Goal: Obtain resource: Download file/media

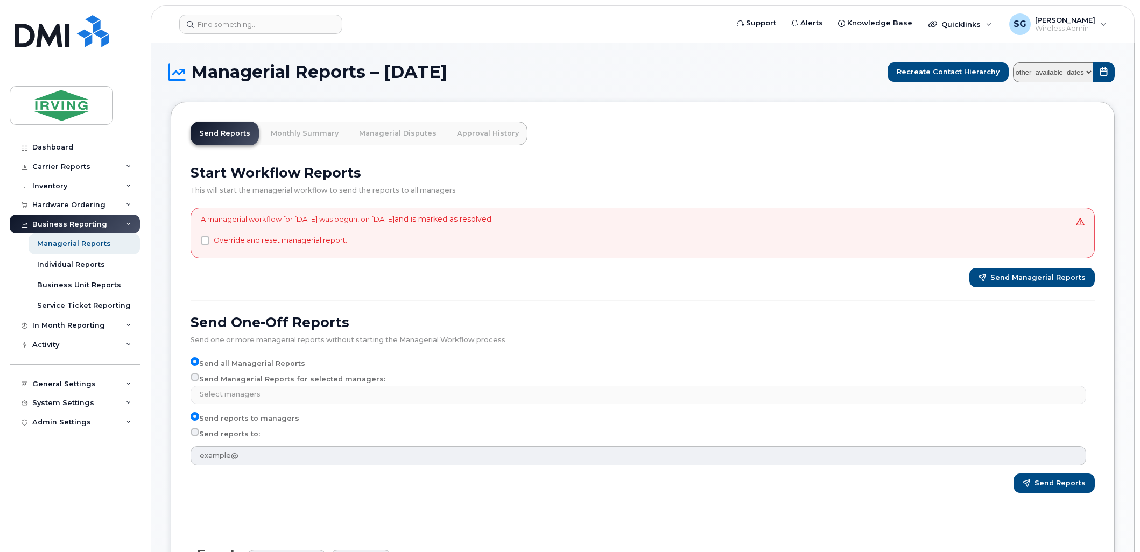
select select
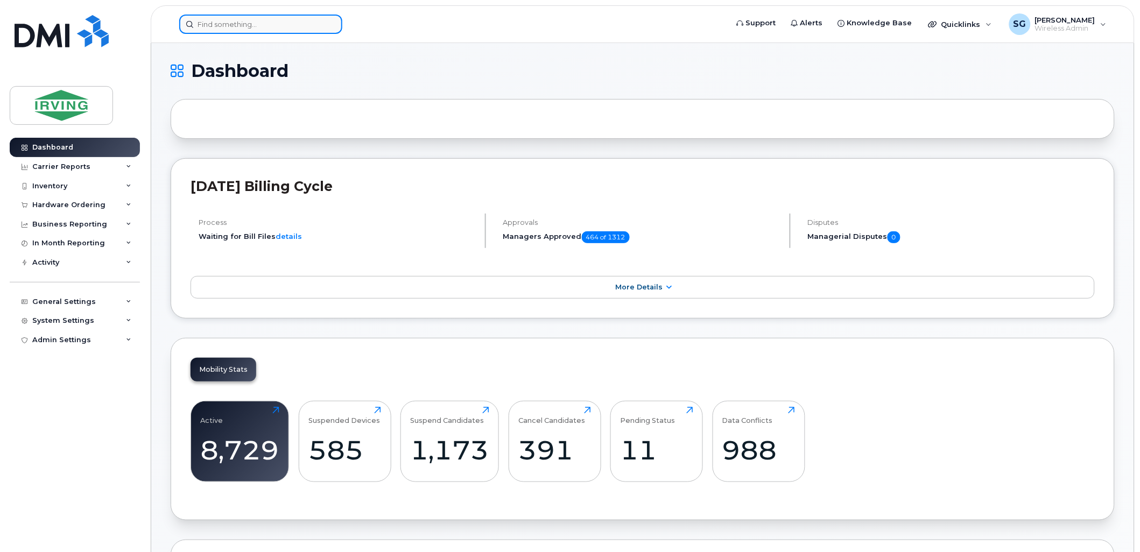
click at [284, 25] on input at bounding box center [260, 24] width 163 height 19
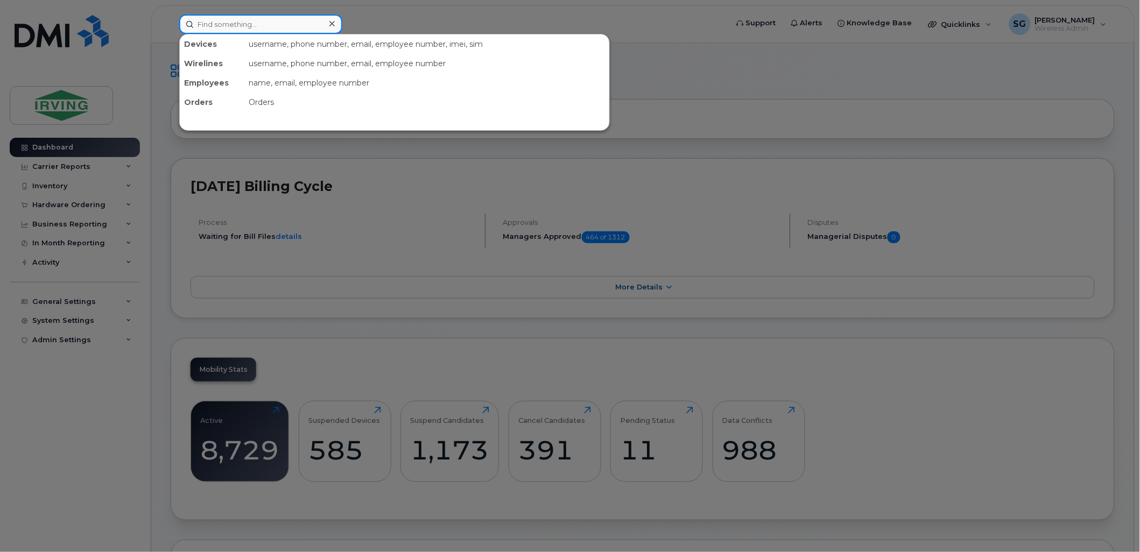
paste input "902) 225-8241"
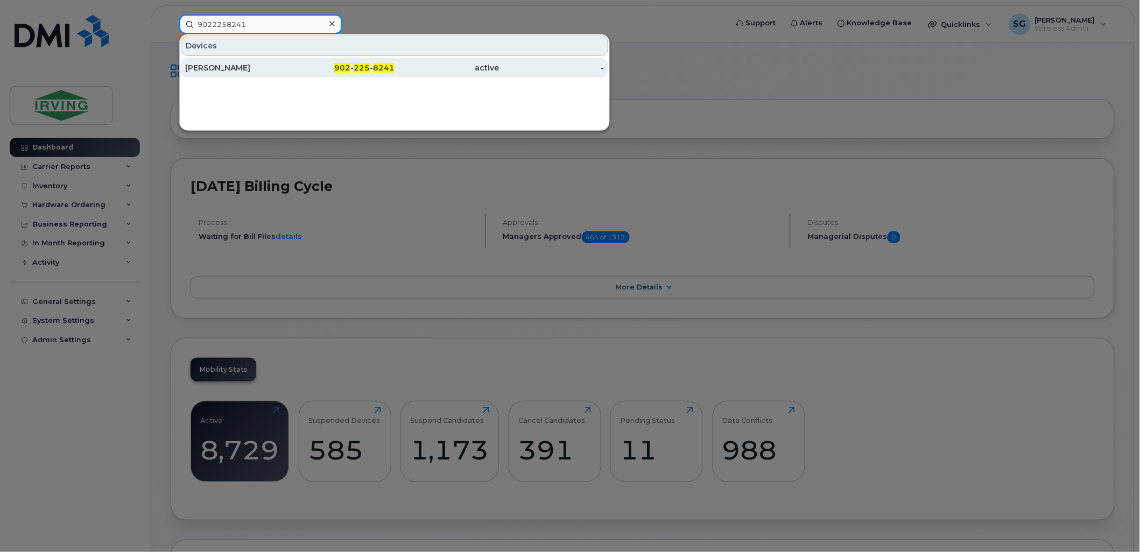
type input "9022258241"
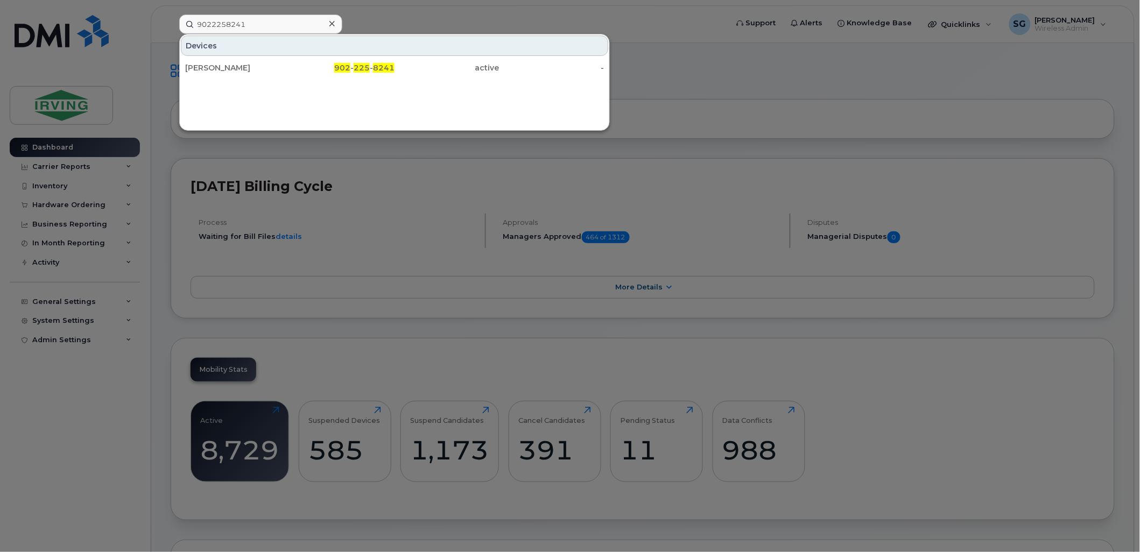
drag, startPoint x: 238, startPoint y: 70, endPoint x: 251, endPoint y: 83, distance: 18.6
click at [238, 70] on div "Krista Marshall" at bounding box center [237, 67] width 105 height 11
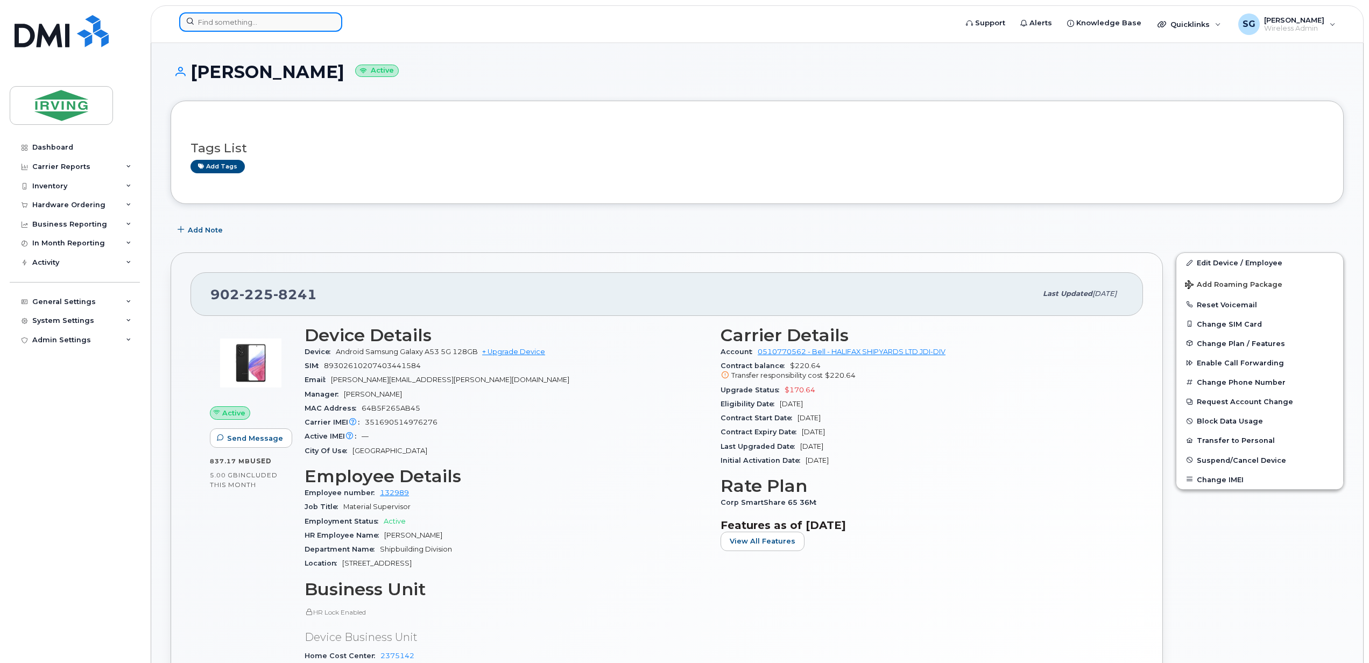
click at [267, 27] on input at bounding box center [260, 21] width 163 height 19
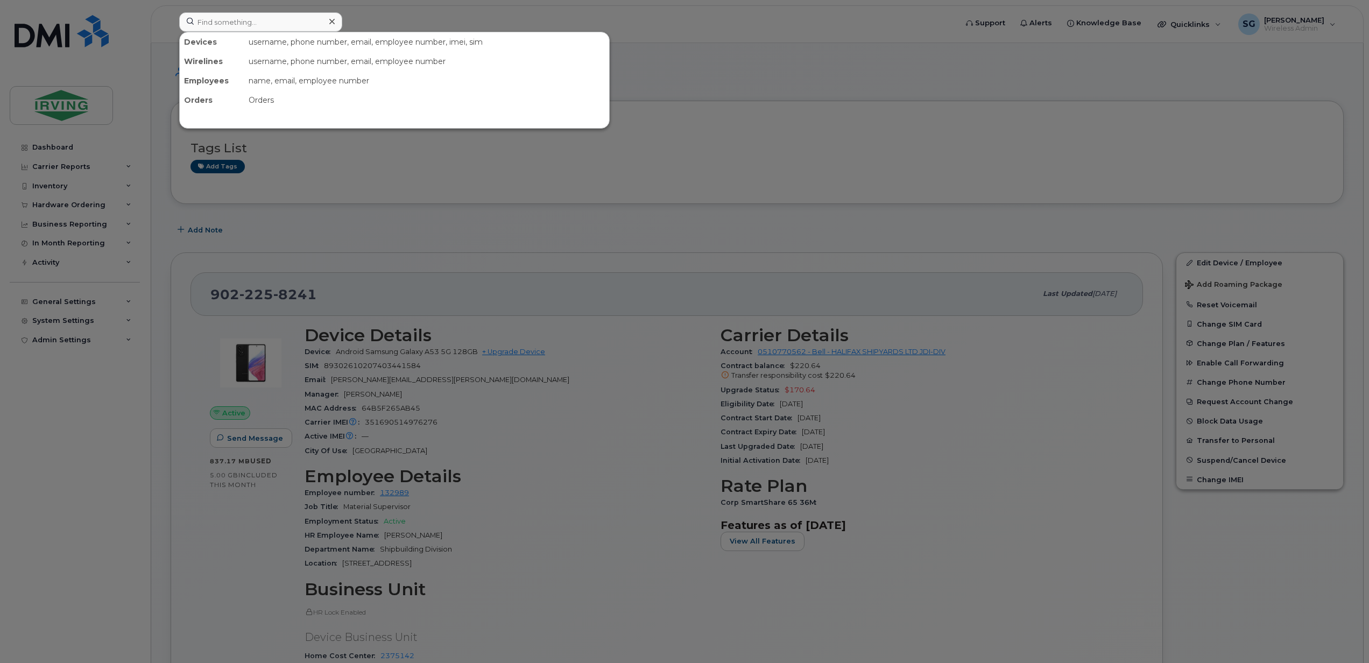
click at [676, 218] on div at bounding box center [684, 331] width 1369 height 663
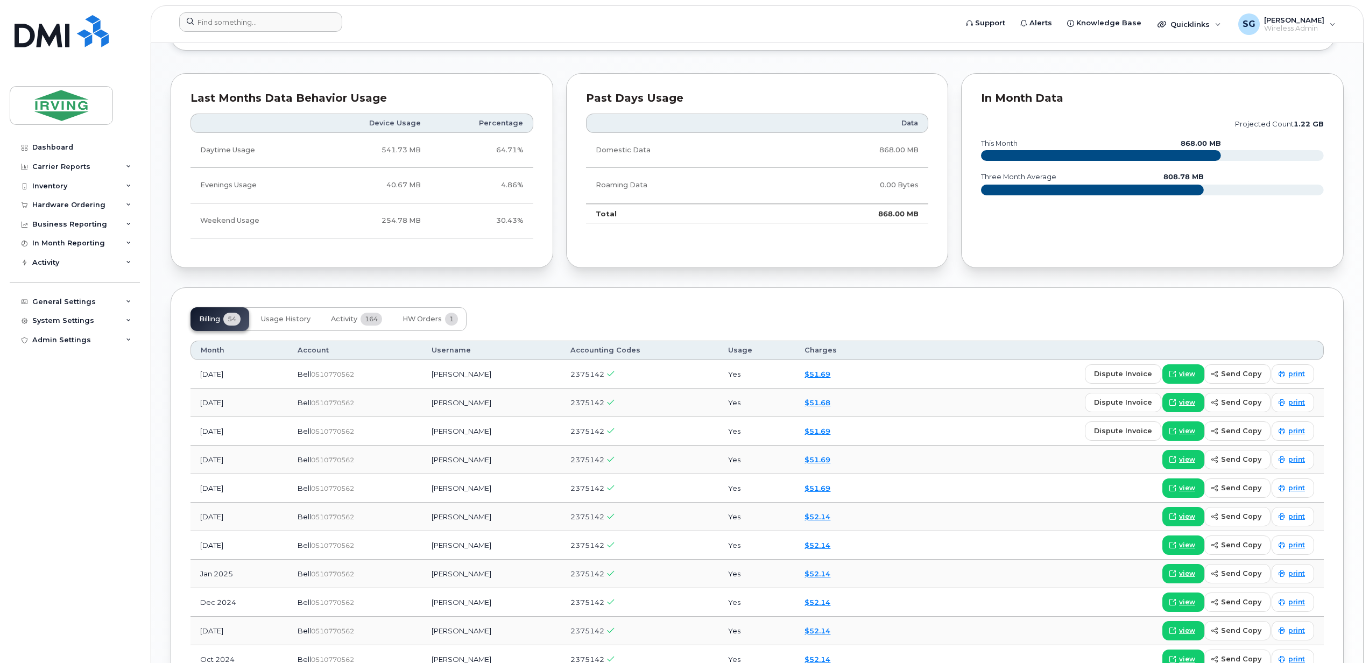
scroll to position [932, 0]
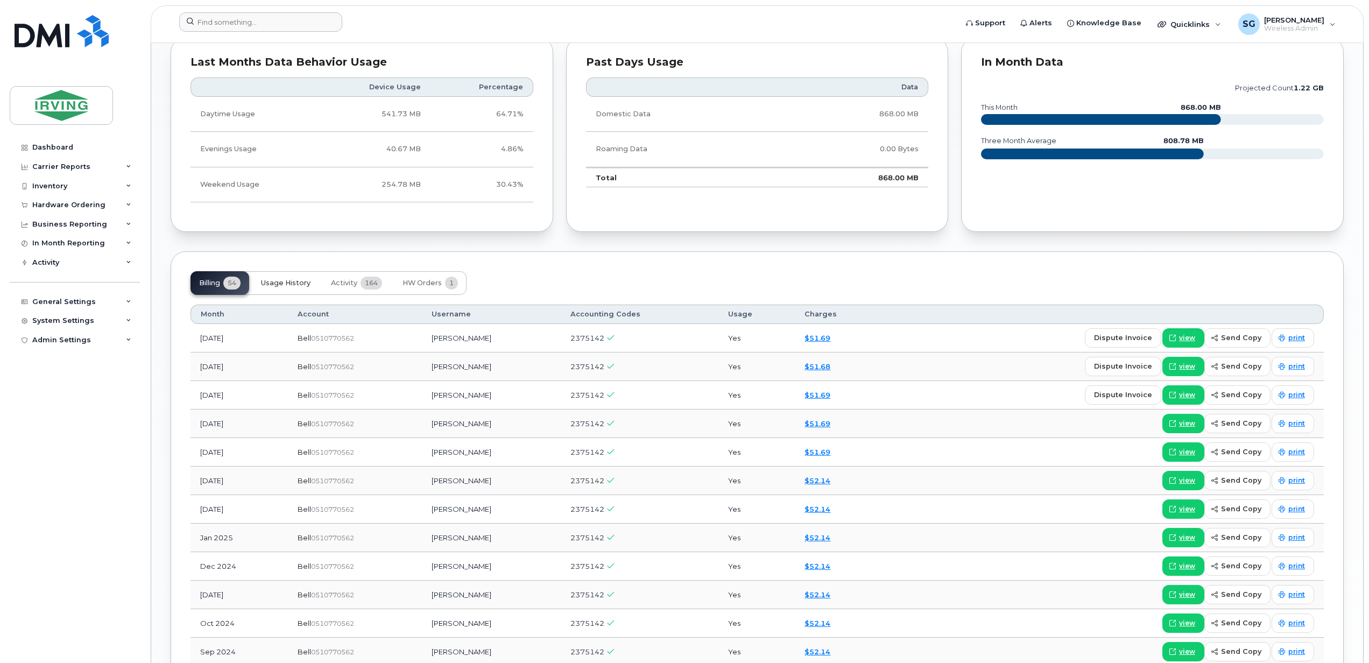
click at [296, 285] on span "Usage History" at bounding box center [285, 283] width 49 height 9
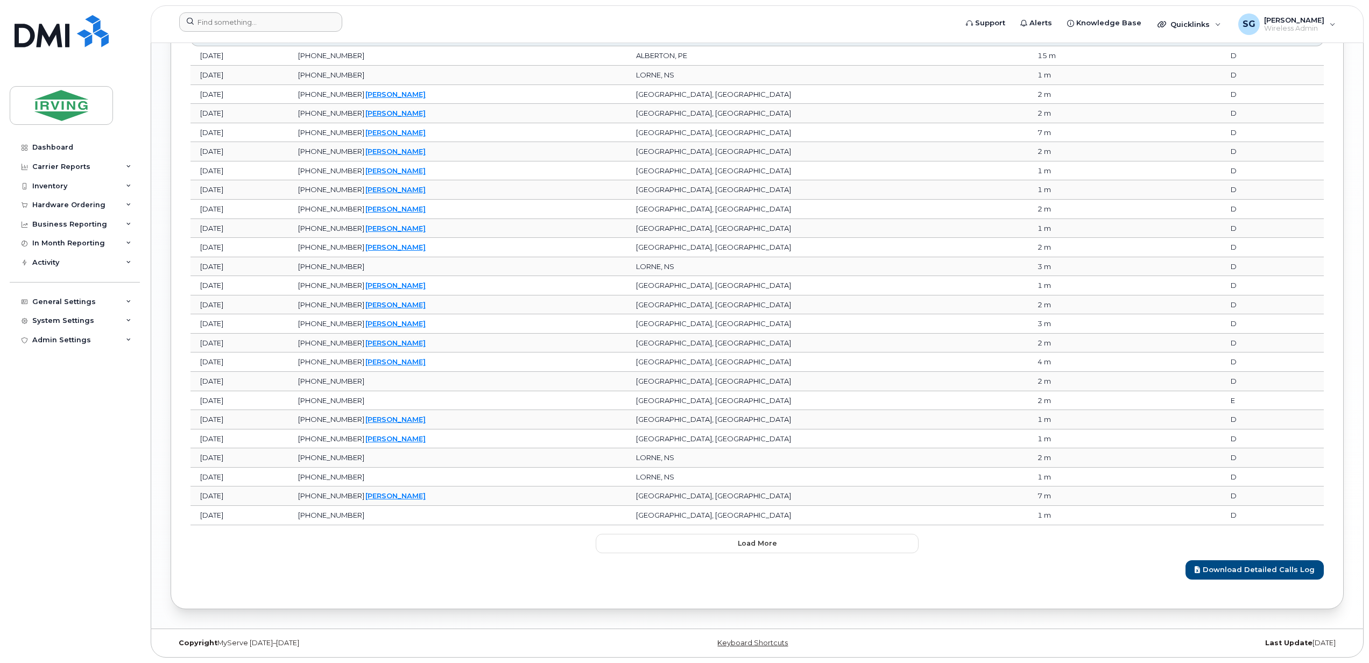
scroll to position [1464, 0]
click at [721, 548] on button "Load more" at bounding box center [757, 543] width 323 height 19
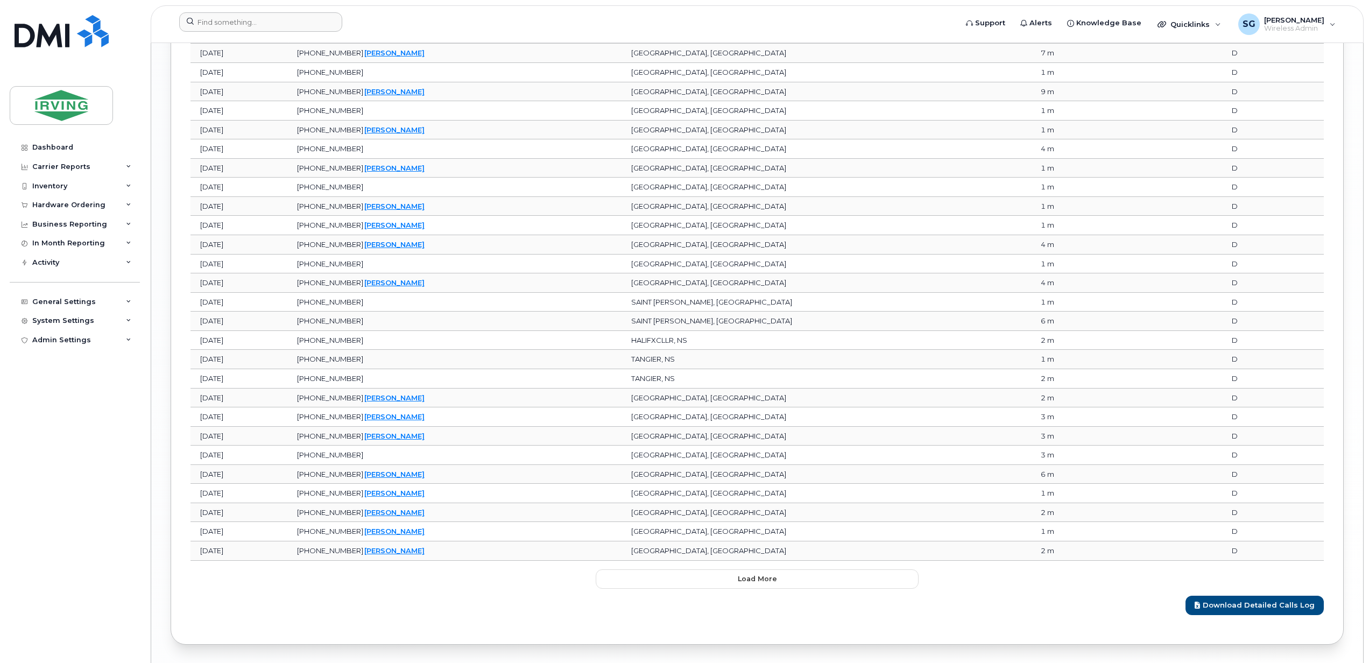
scroll to position [1947, 0]
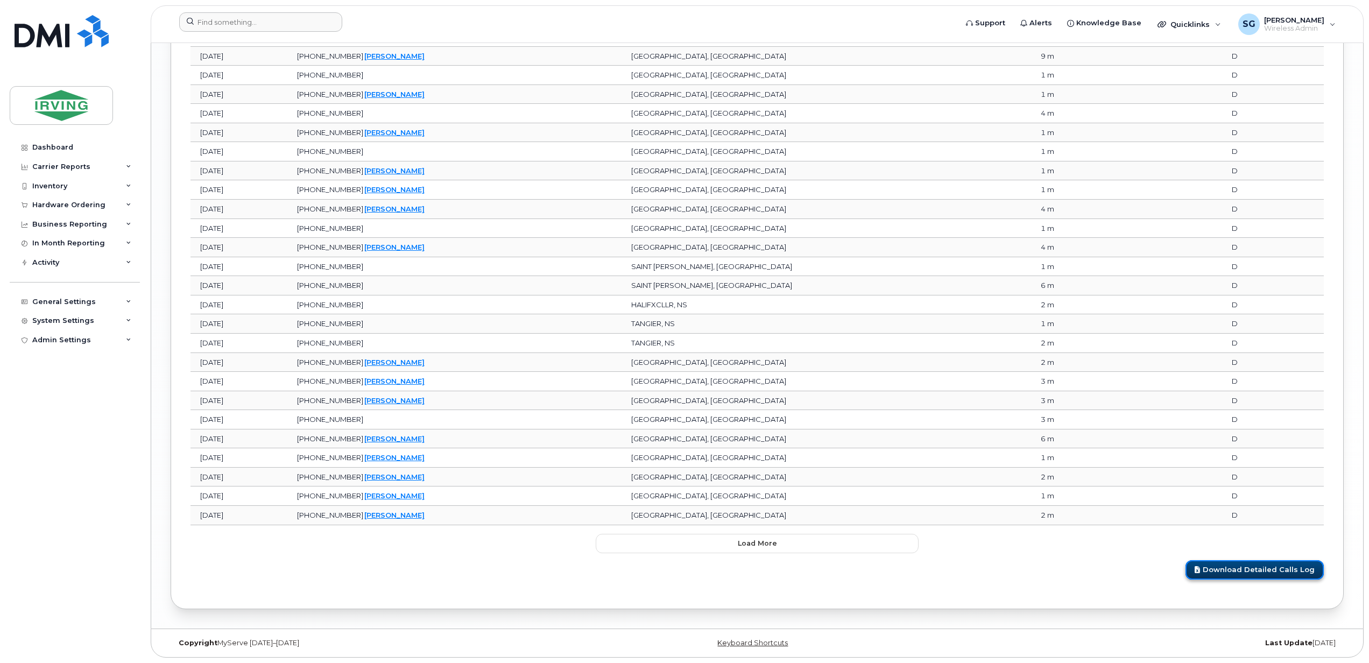
click at [1256, 576] on link "Download Detailed Calls Log" at bounding box center [1254, 570] width 138 height 20
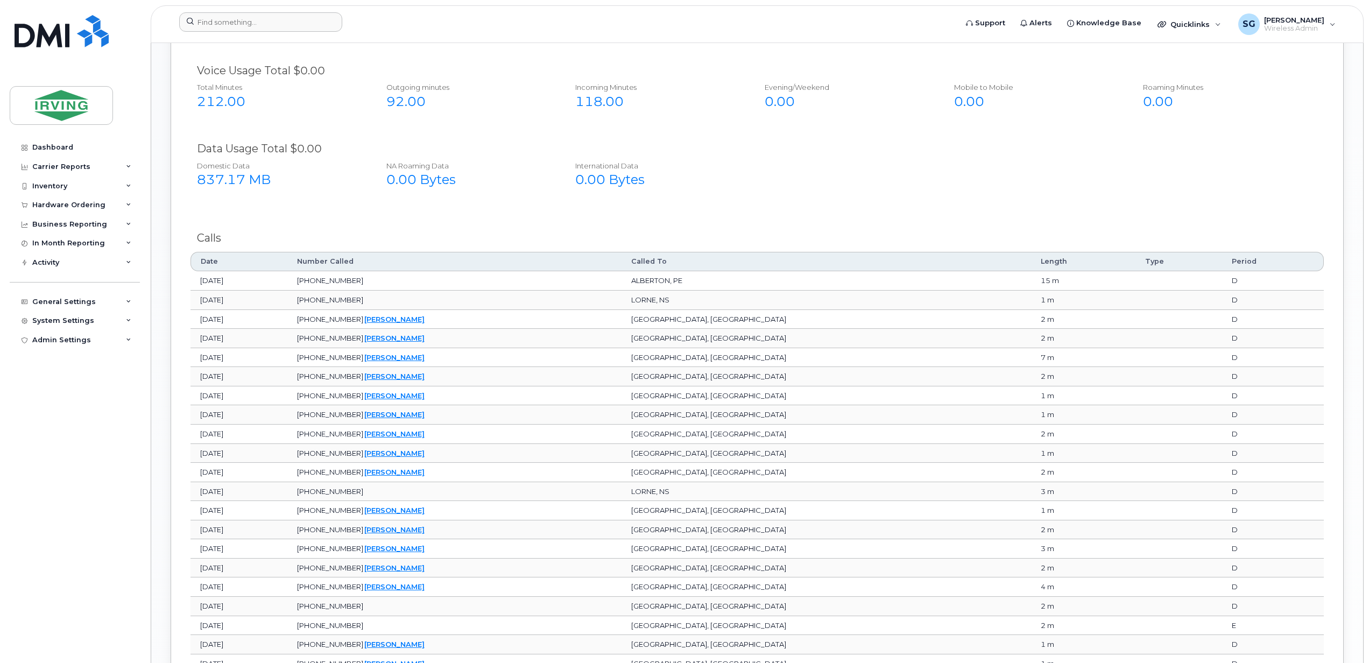
scroll to position [871, 0]
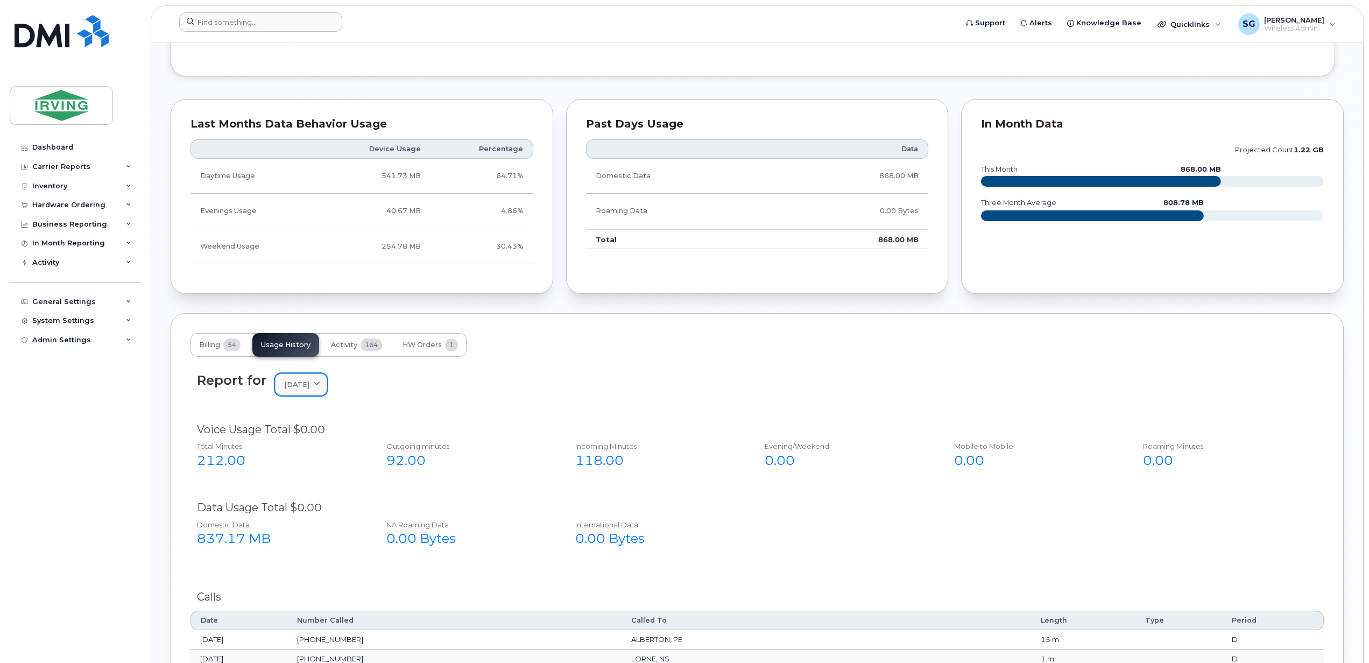
click at [322, 385] on span at bounding box center [317, 384] width 10 height 10
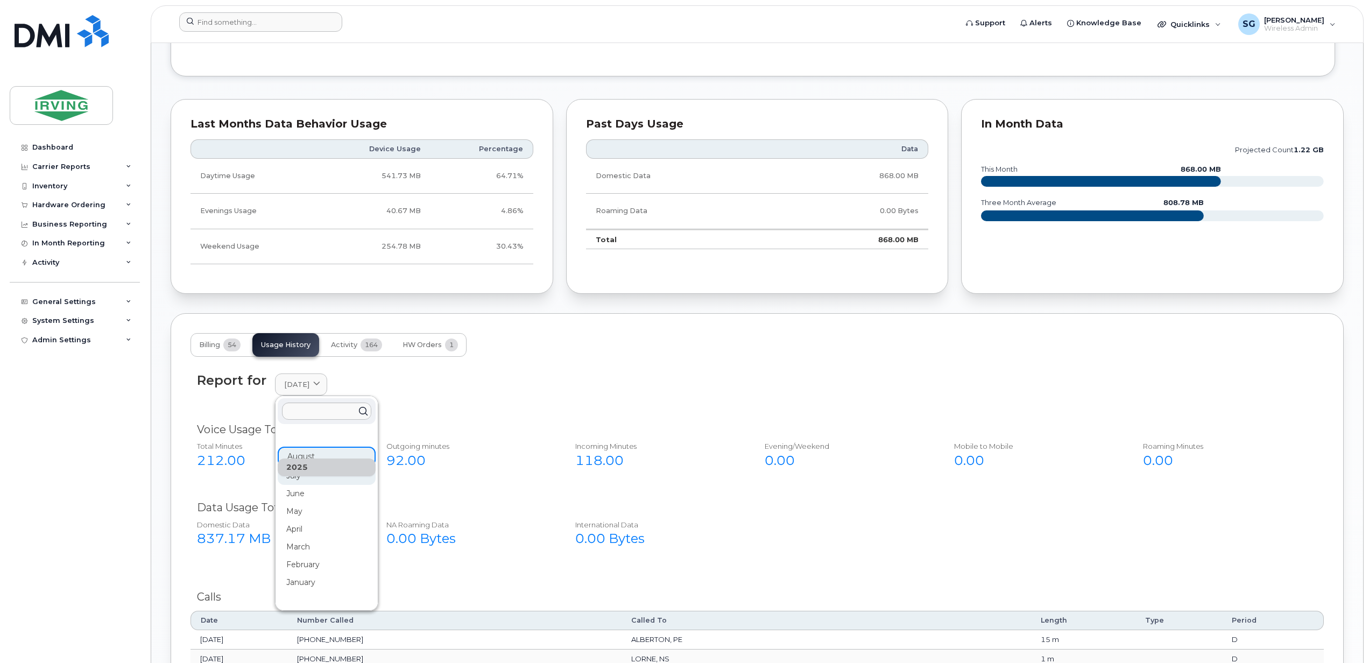
click at [297, 480] on div "July" at bounding box center [327, 476] width 98 height 18
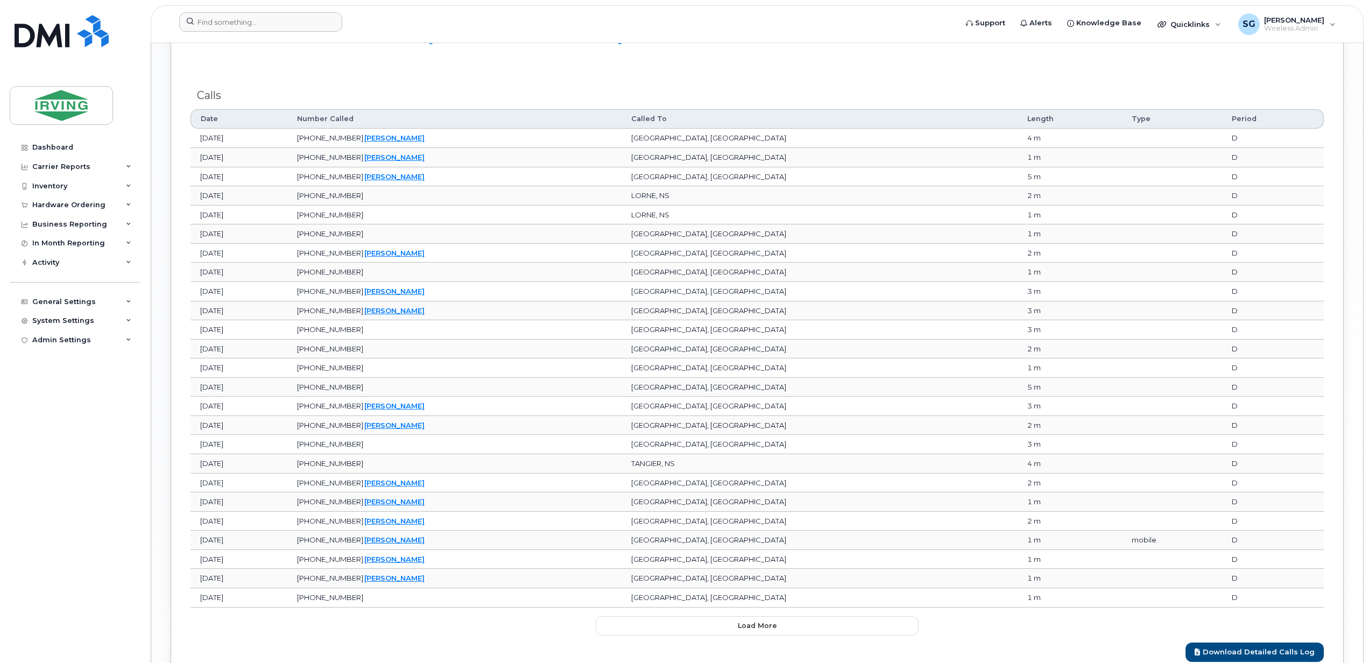
scroll to position [1464, 0]
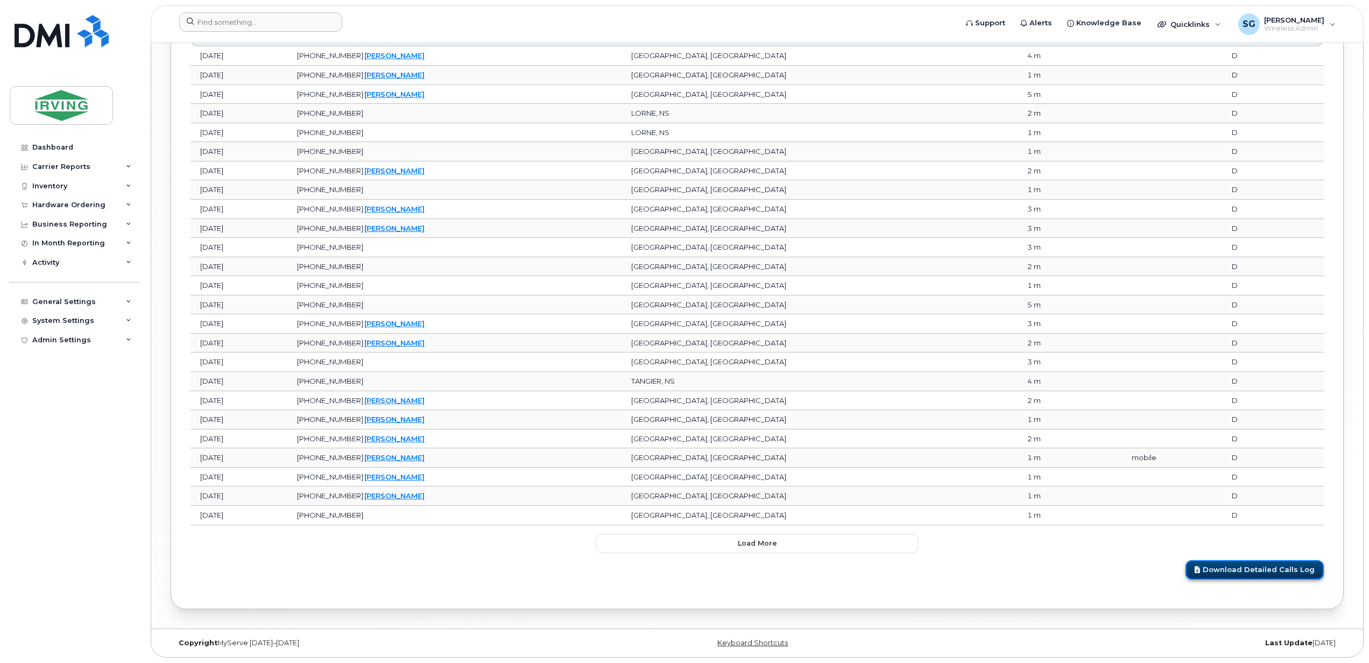
click at [1205, 572] on link "Download Detailed Calls Log" at bounding box center [1254, 570] width 138 height 20
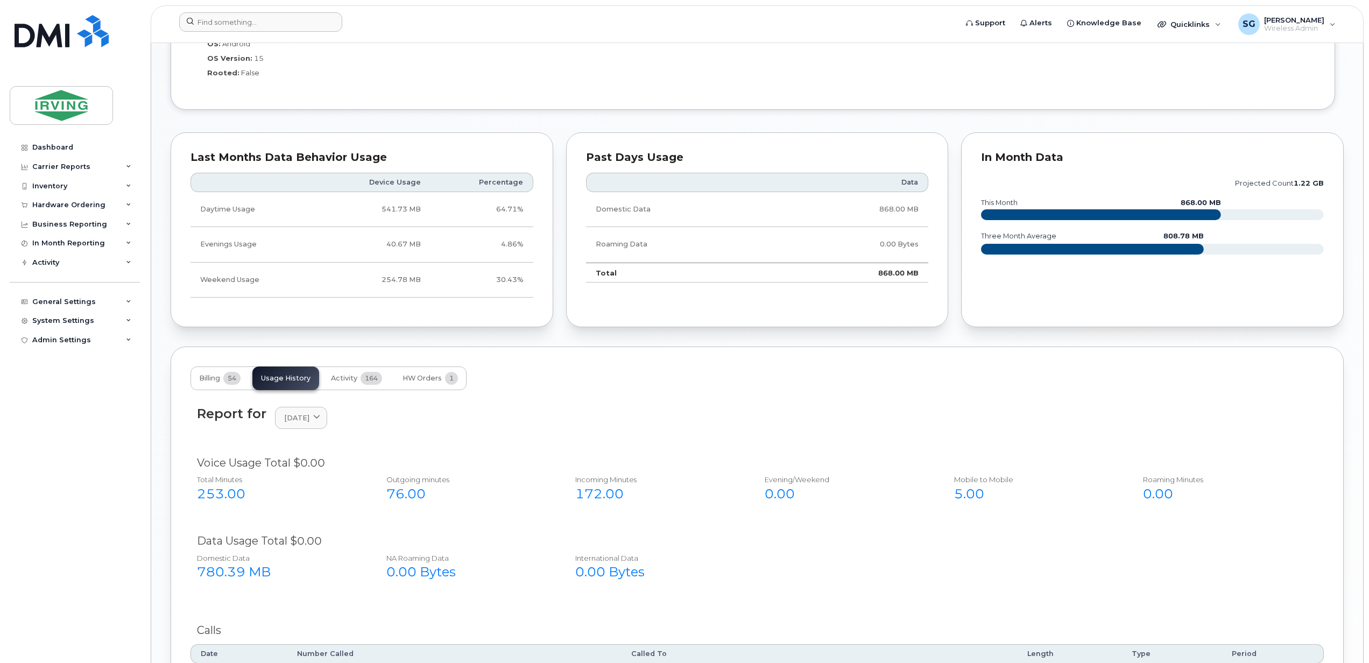
scroll to position [675, 0]
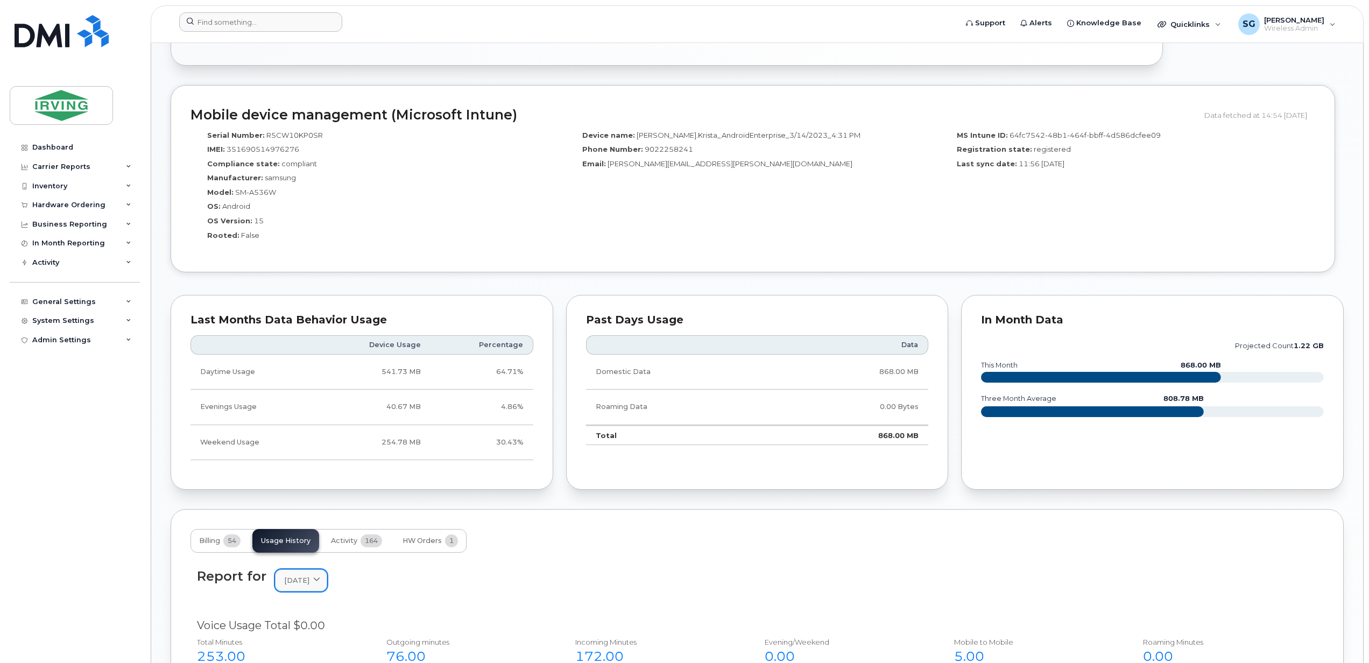
click at [327, 586] on link "July 2025" at bounding box center [301, 580] width 52 height 22
click at [485, 611] on div "Report for July 2025 2025 August July June May April March February January 202…" at bounding box center [756, 586] width 1133 height 49
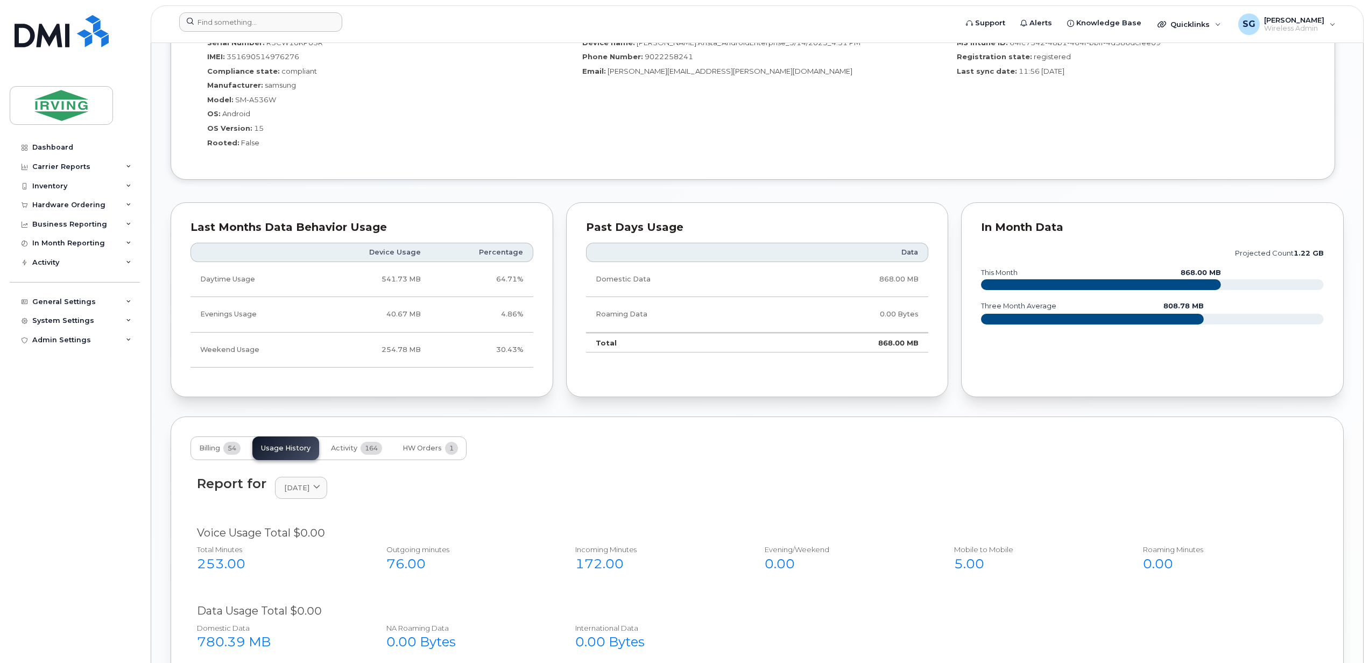
scroll to position [890, 0]
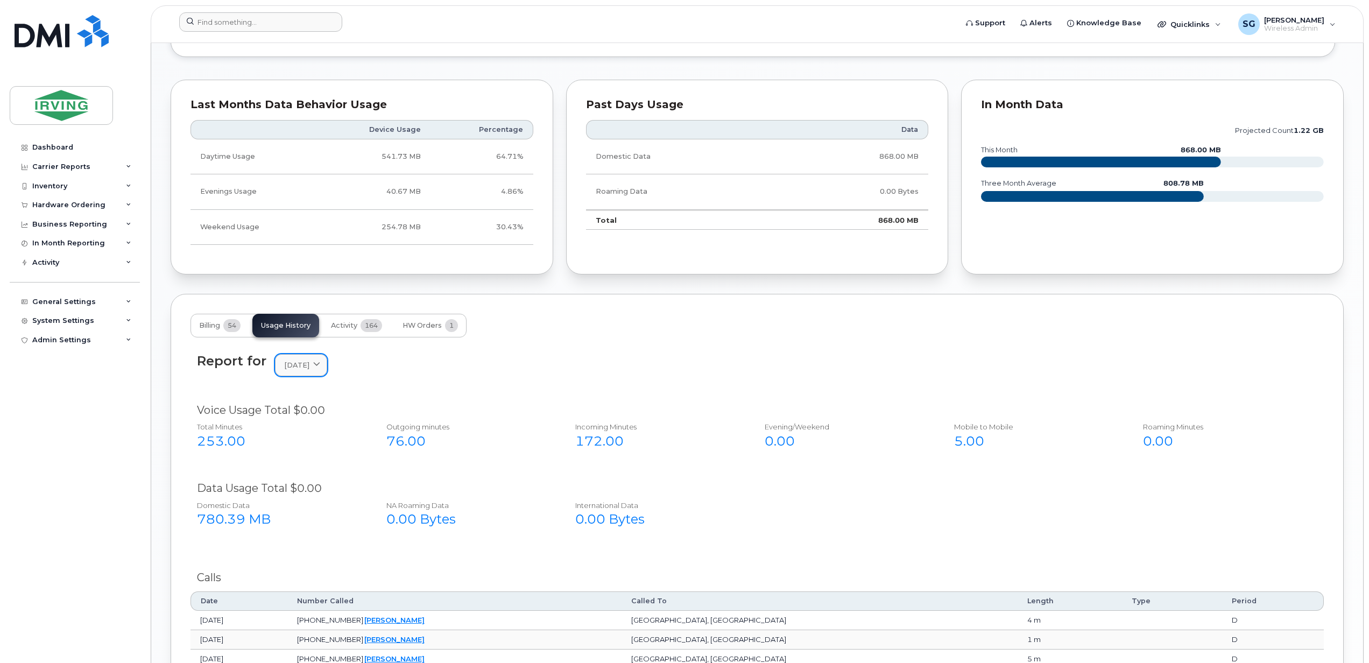
click at [327, 373] on link "July 2025" at bounding box center [301, 365] width 52 height 22
click at [296, 478] on div "June" at bounding box center [327, 474] width 98 height 18
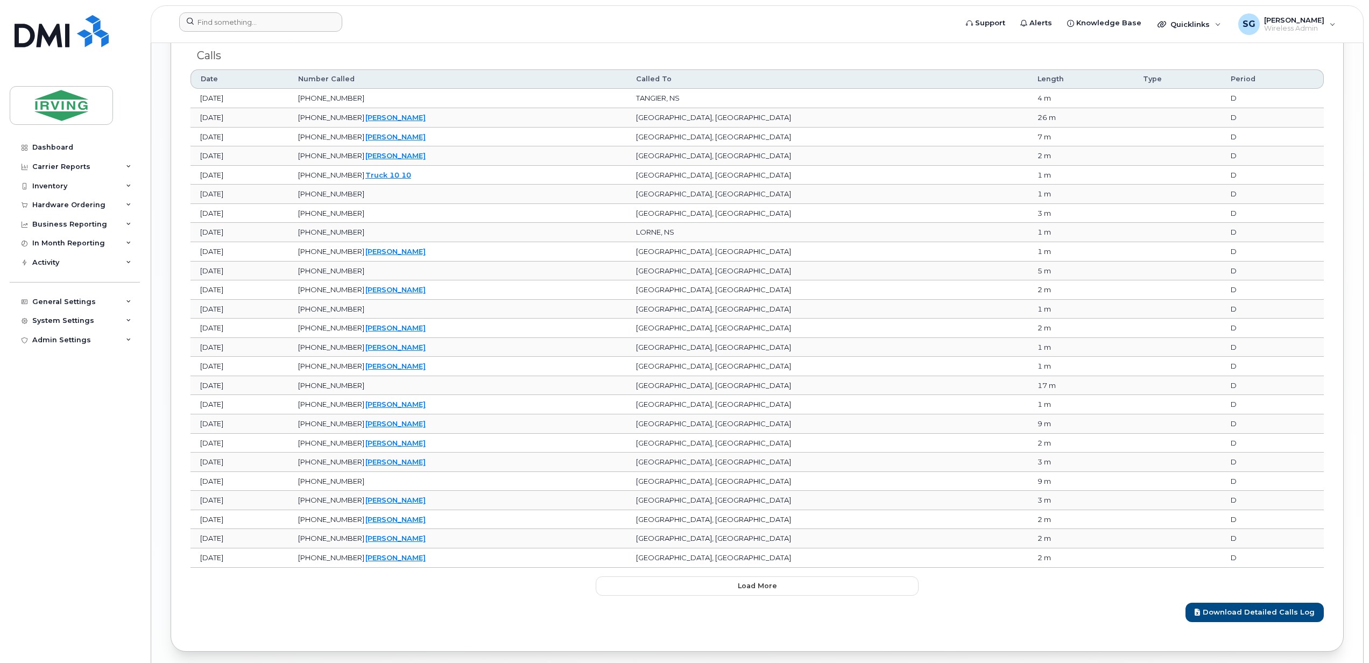
scroll to position [1464, 0]
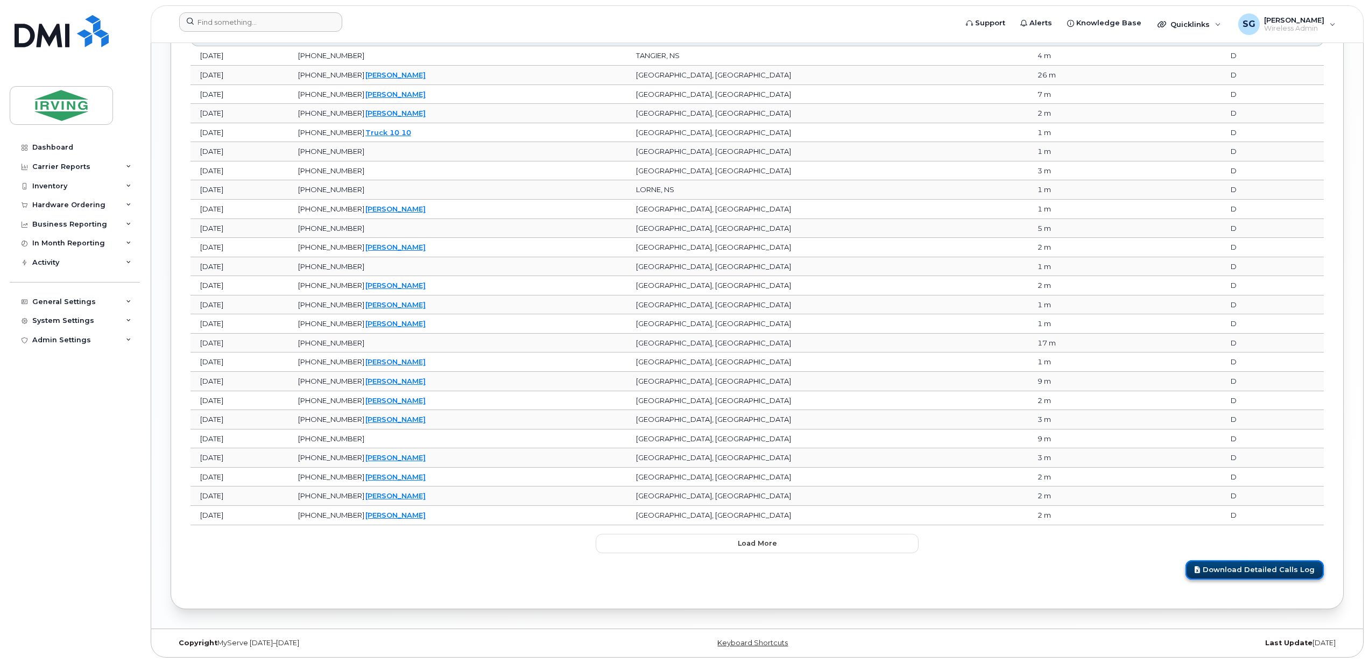
click at [1219, 563] on link "Download Detailed Calls Log" at bounding box center [1254, 570] width 138 height 20
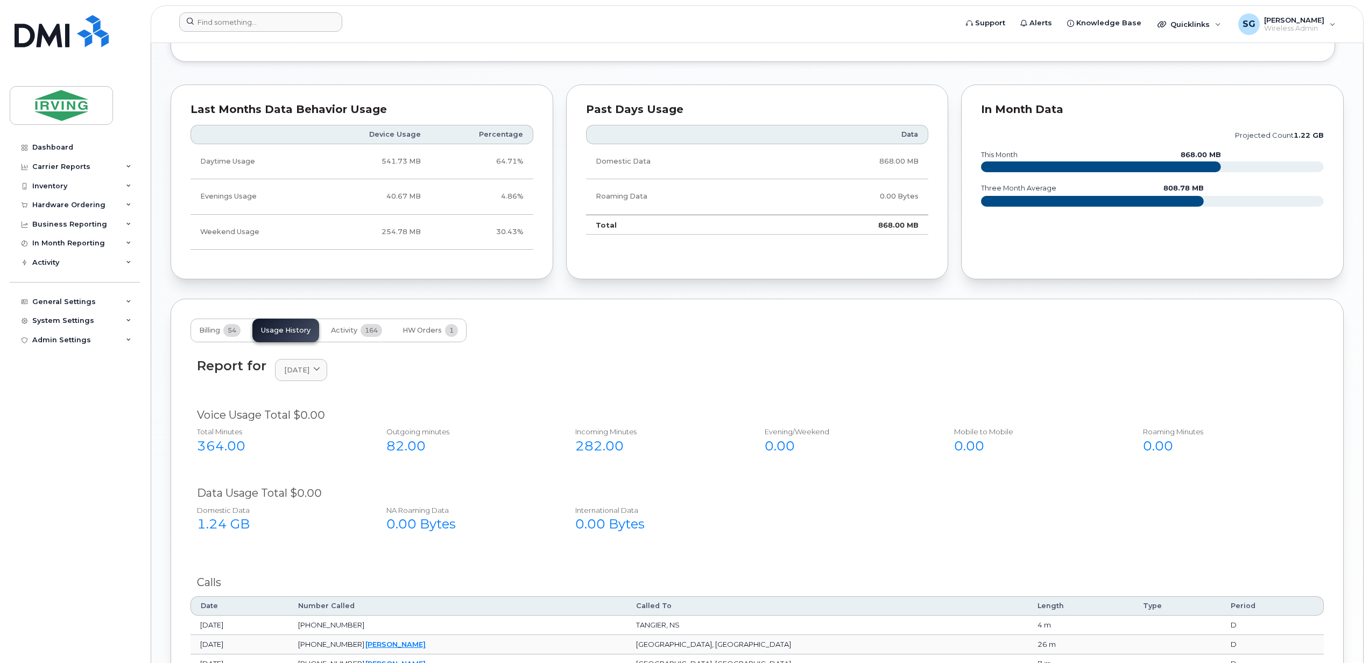
scroll to position [747, 0]
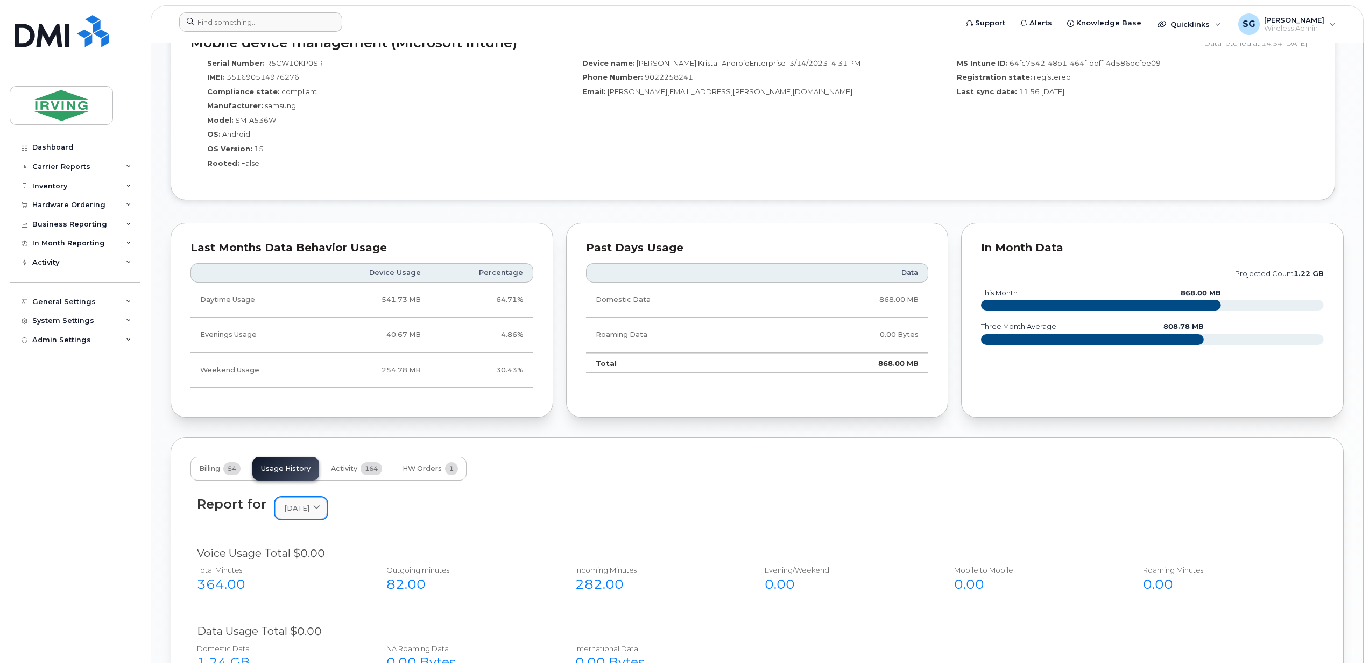
click at [327, 519] on link "June 2025" at bounding box center [301, 508] width 52 height 22
drag, startPoint x: 293, startPoint y: 639, endPoint x: 299, endPoint y: 638, distance: 6.5
click at [291, 640] on div "May" at bounding box center [327, 635] width 98 height 18
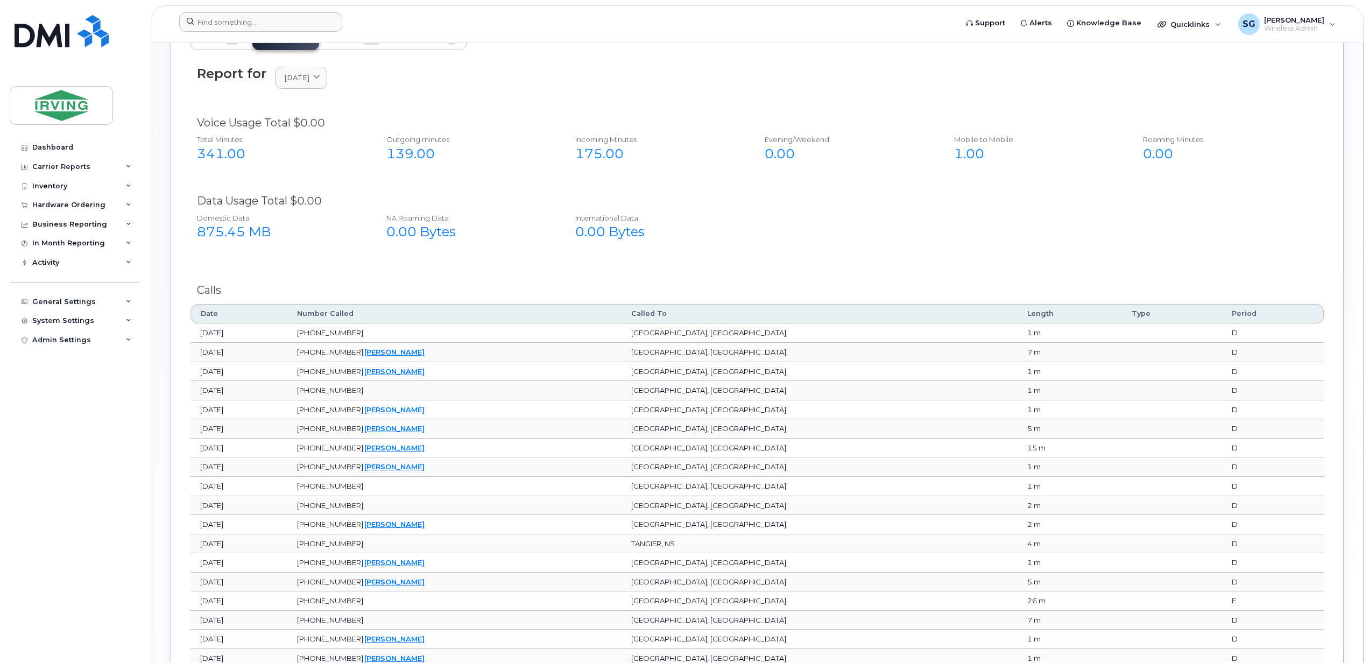
scroll to position [1464, 0]
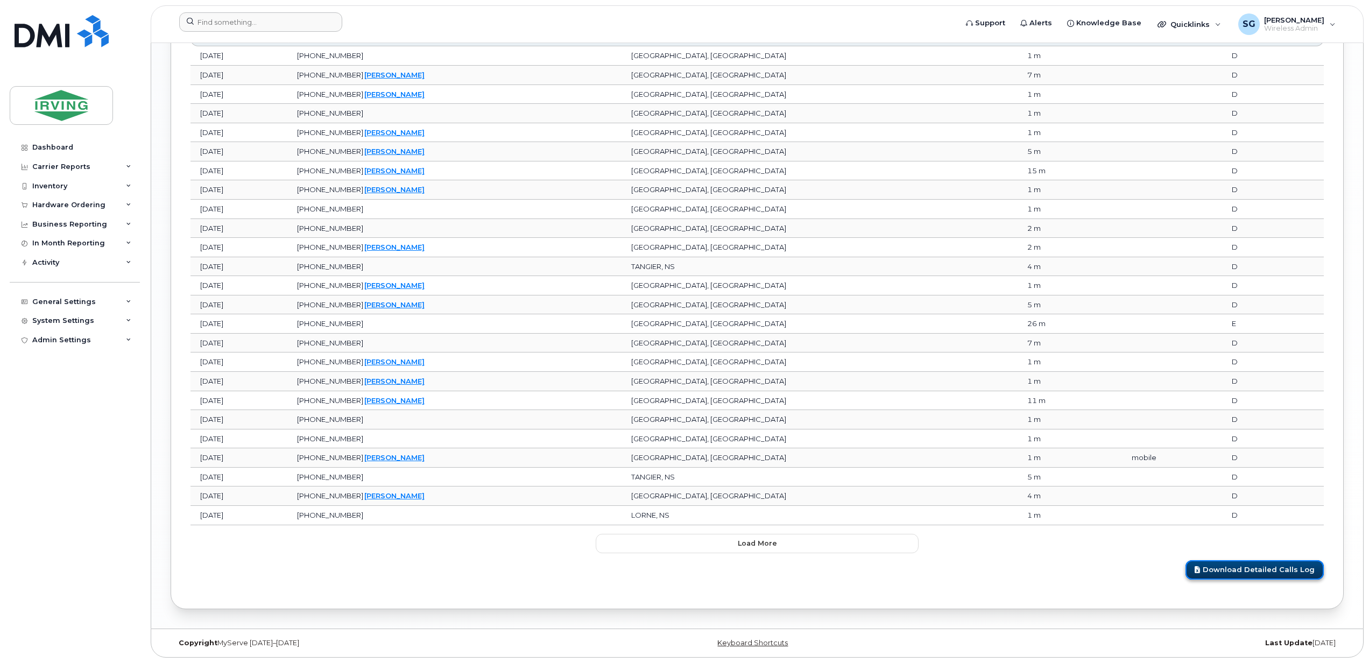
drag, startPoint x: 1281, startPoint y: 569, endPoint x: 1242, endPoint y: 575, distance: 39.6
click at [1280, 569] on link "Download Detailed Calls Log" at bounding box center [1254, 570] width 138 height 20
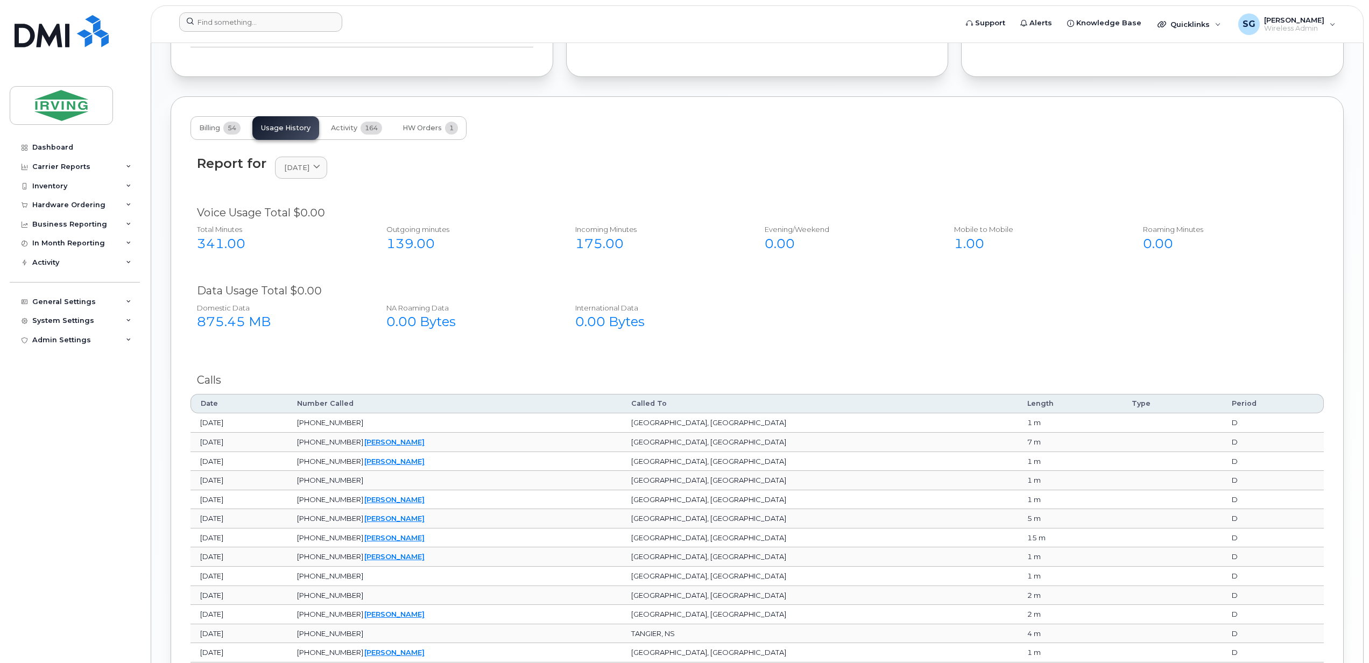
scroll to position [962, 0]
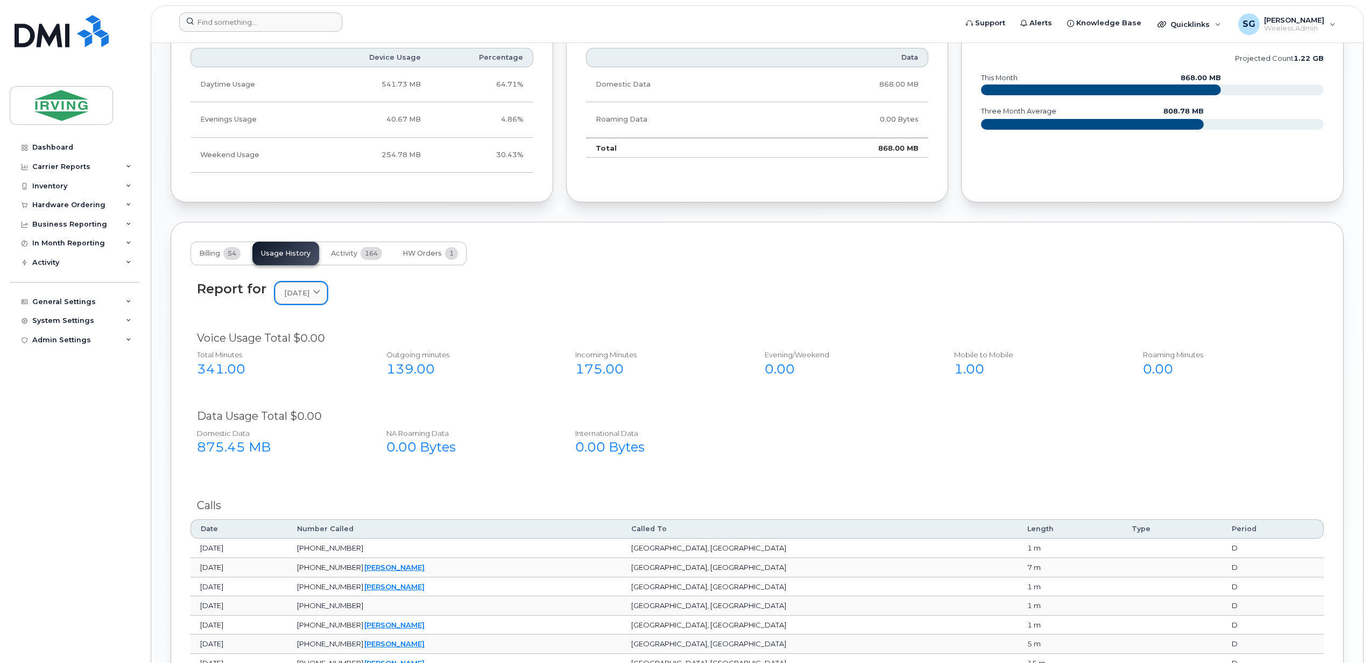
click at [322, 294] on span at bounding box center [317, 293] width 10 height 10
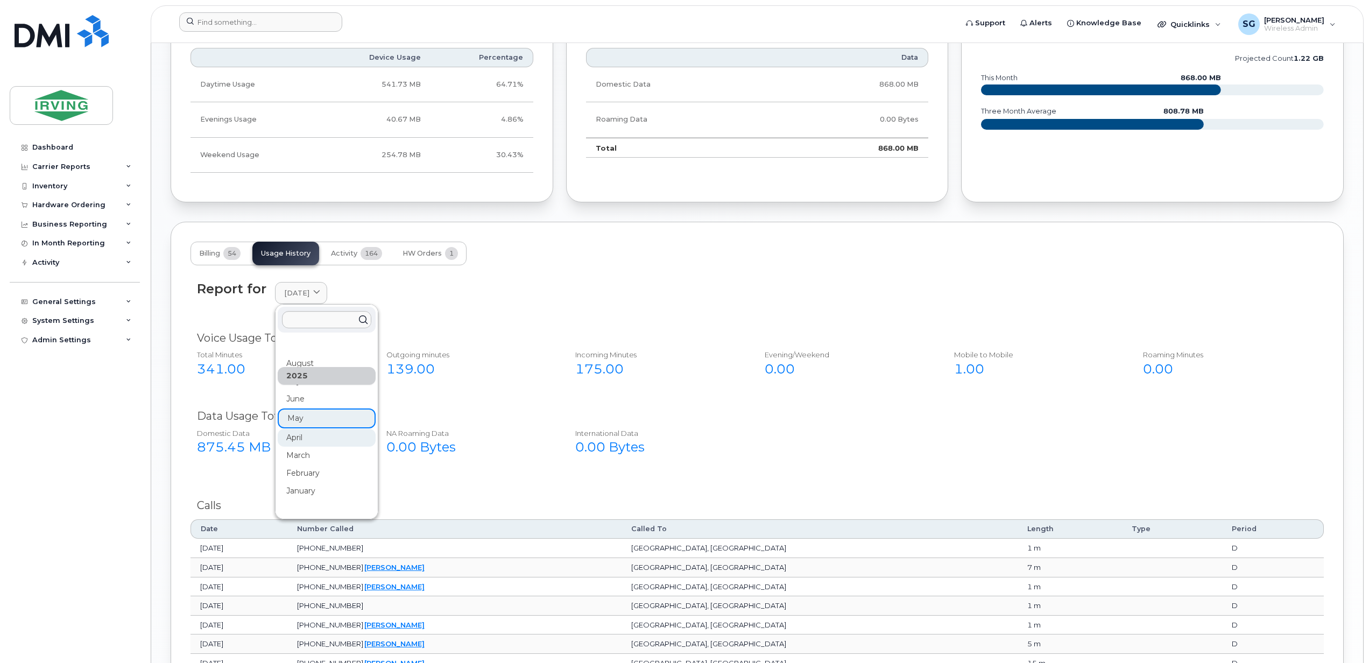
click at [301, 442] on div "April" at bounding box center [327, 438] width 98 height 18
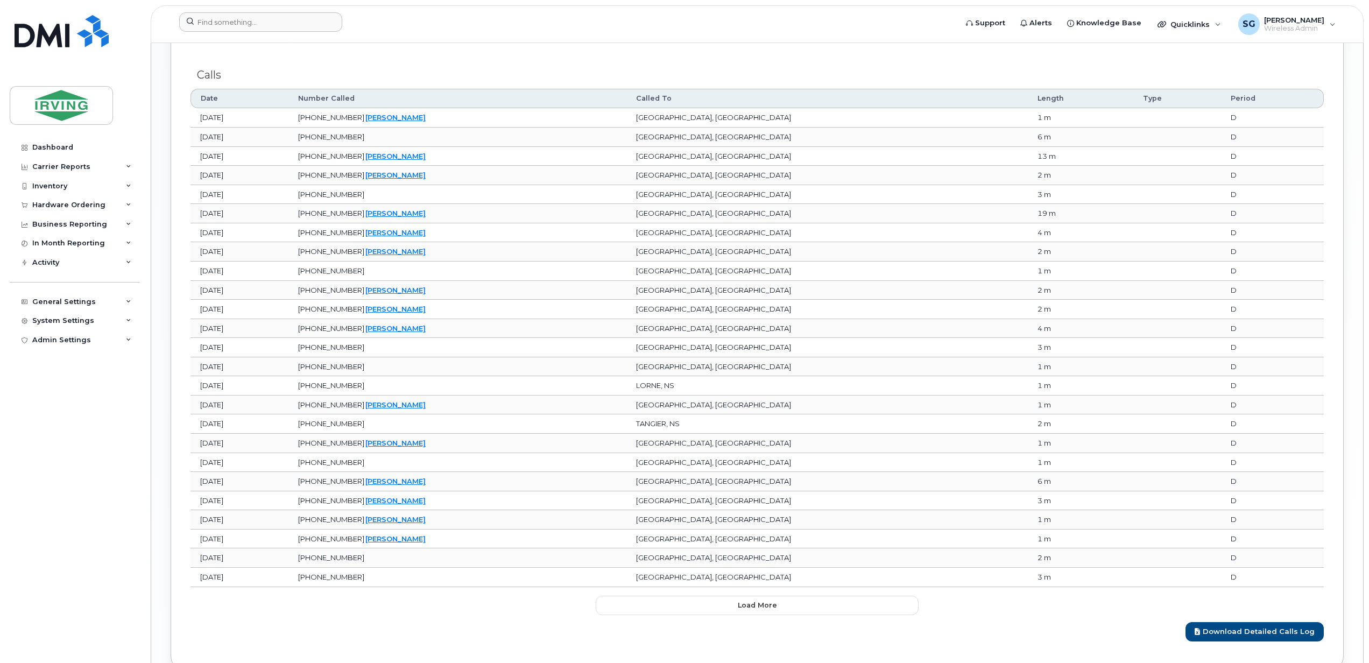
scroll to position [1464, 0]
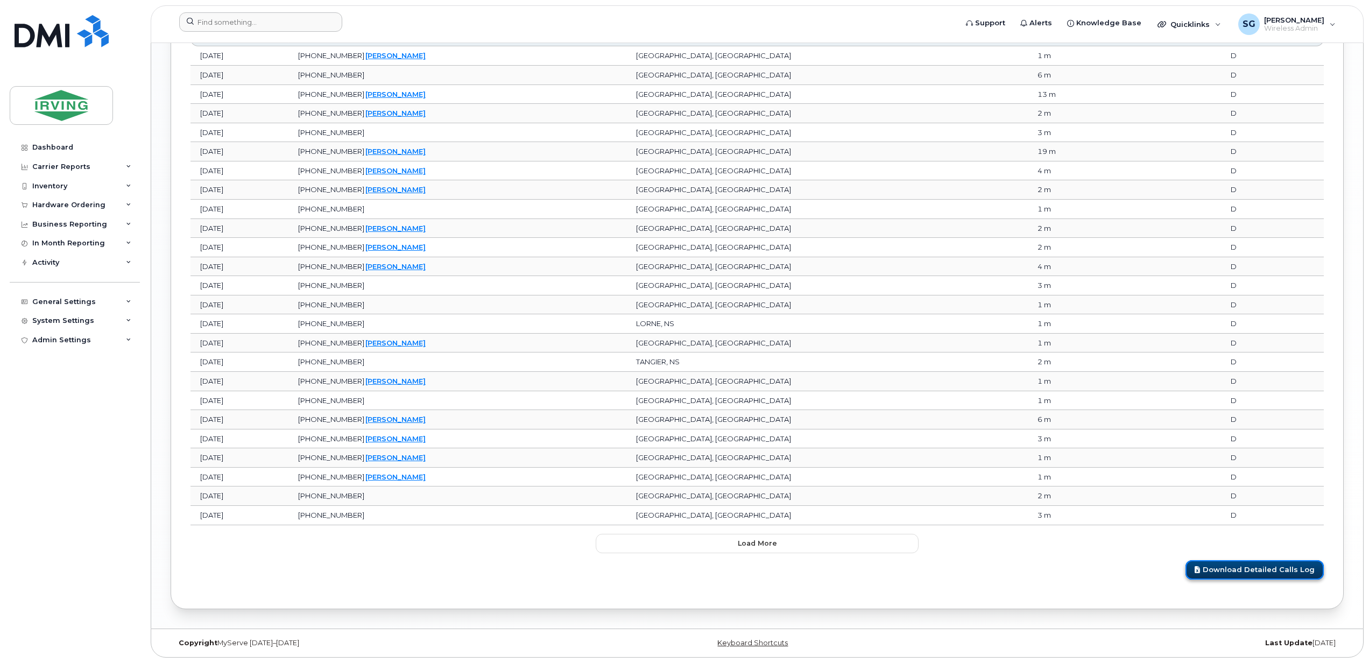
drag, startPoint x: 1260, startPoint y: 572, endPoint x: 1219, endPoint y: 576, distance: 41.0
click at [1259, 574] on link "Download Detailed Calls Log" at bounding box center [1254, 570] width 138 height 20
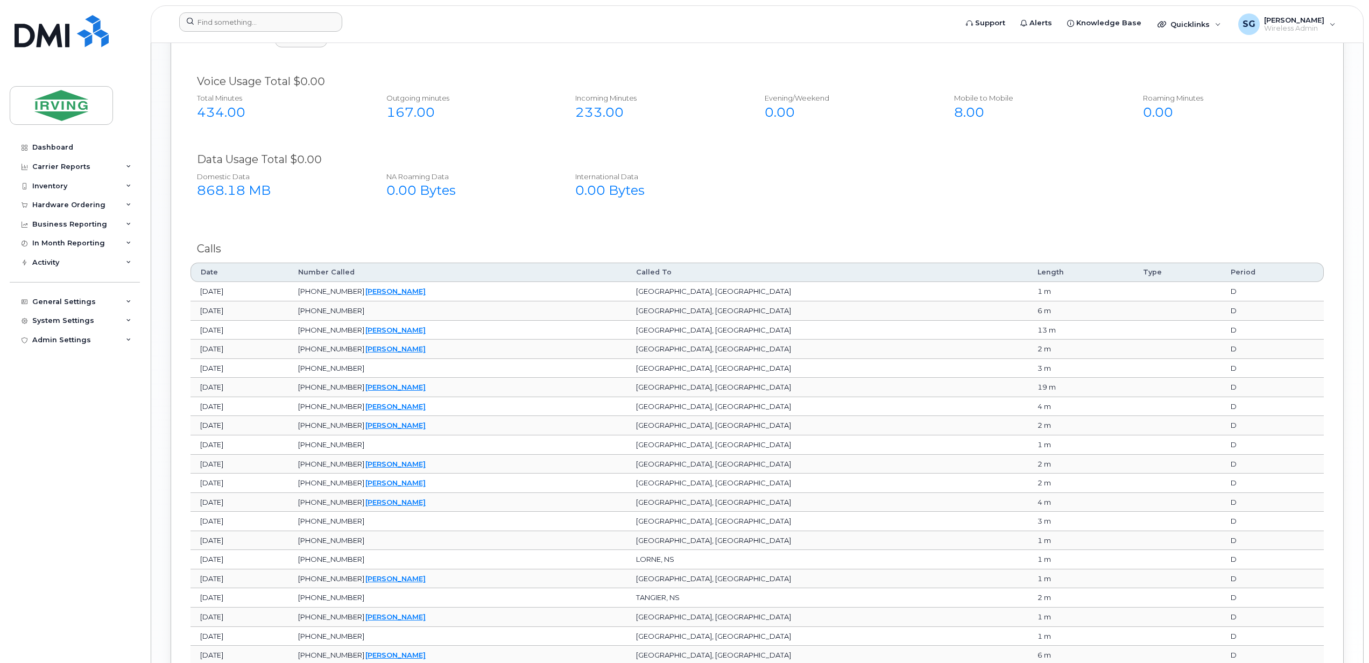
scroll to position [1105, 0]
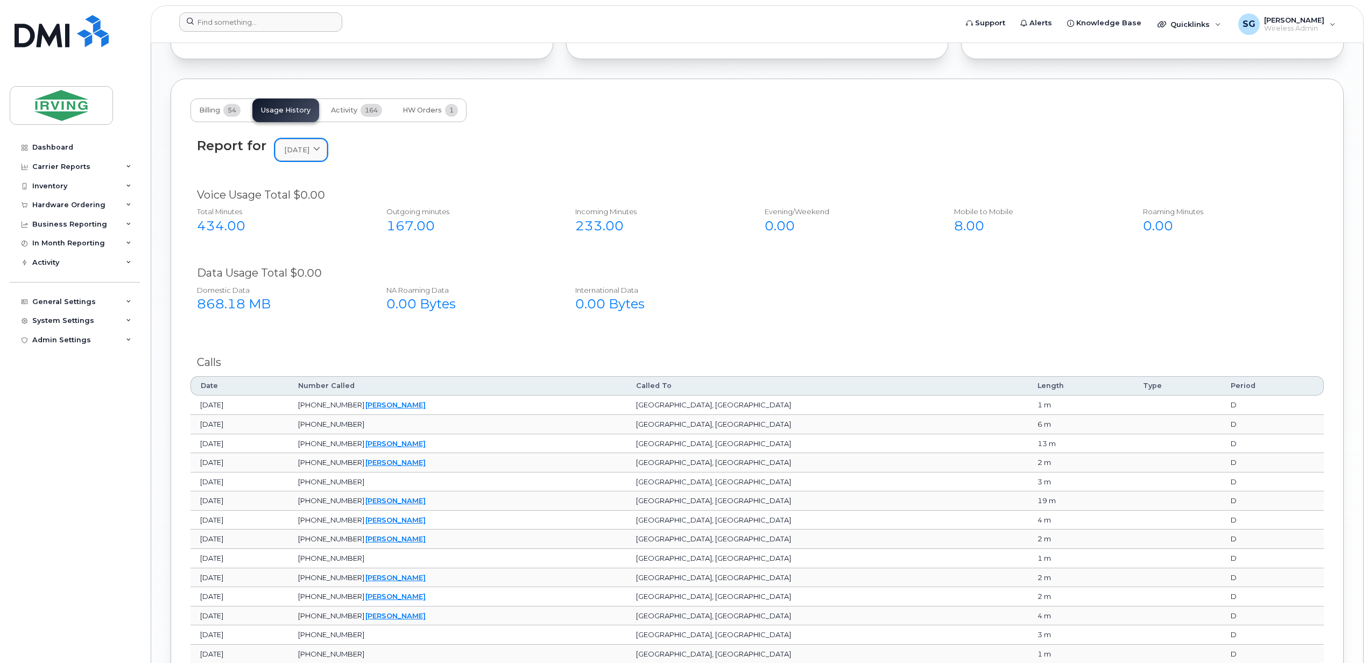
click at [322, 155] on span at bounding box center [317, 150] width 10 height 10
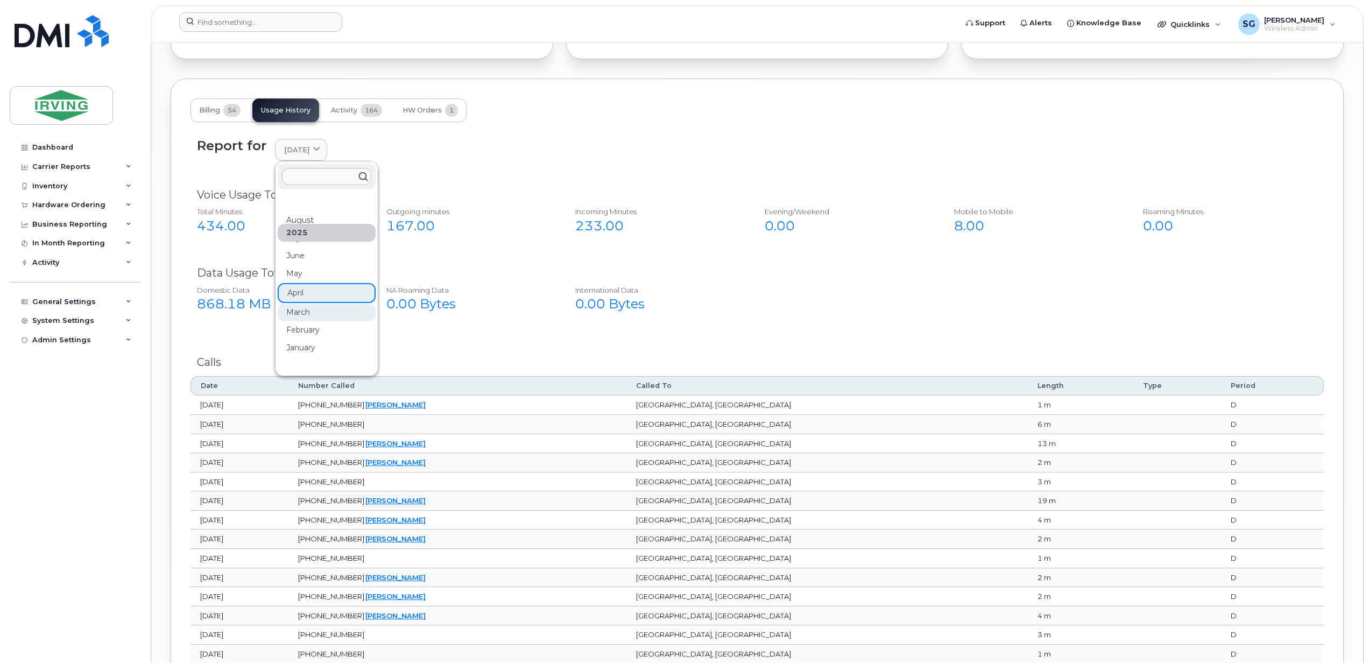
click at [307, 310] on div "March" at bounding box center [327, 312] width 98 height 18
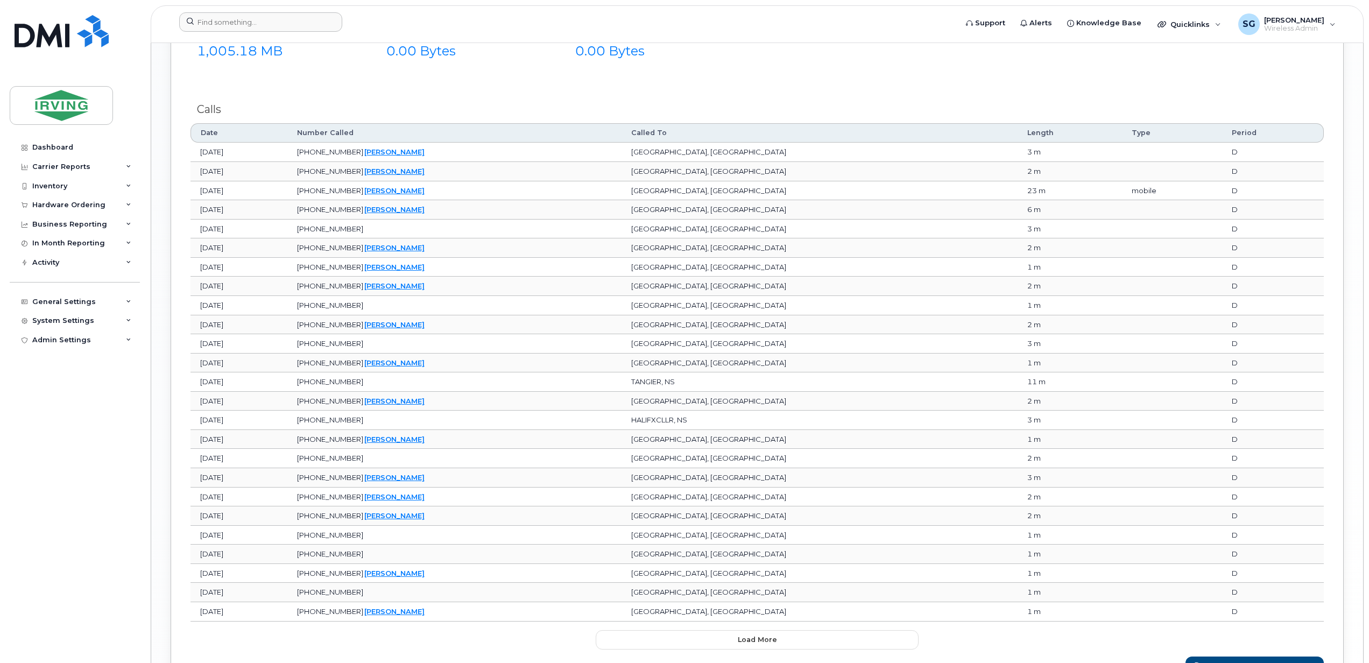
scroll to position [1464, 0]
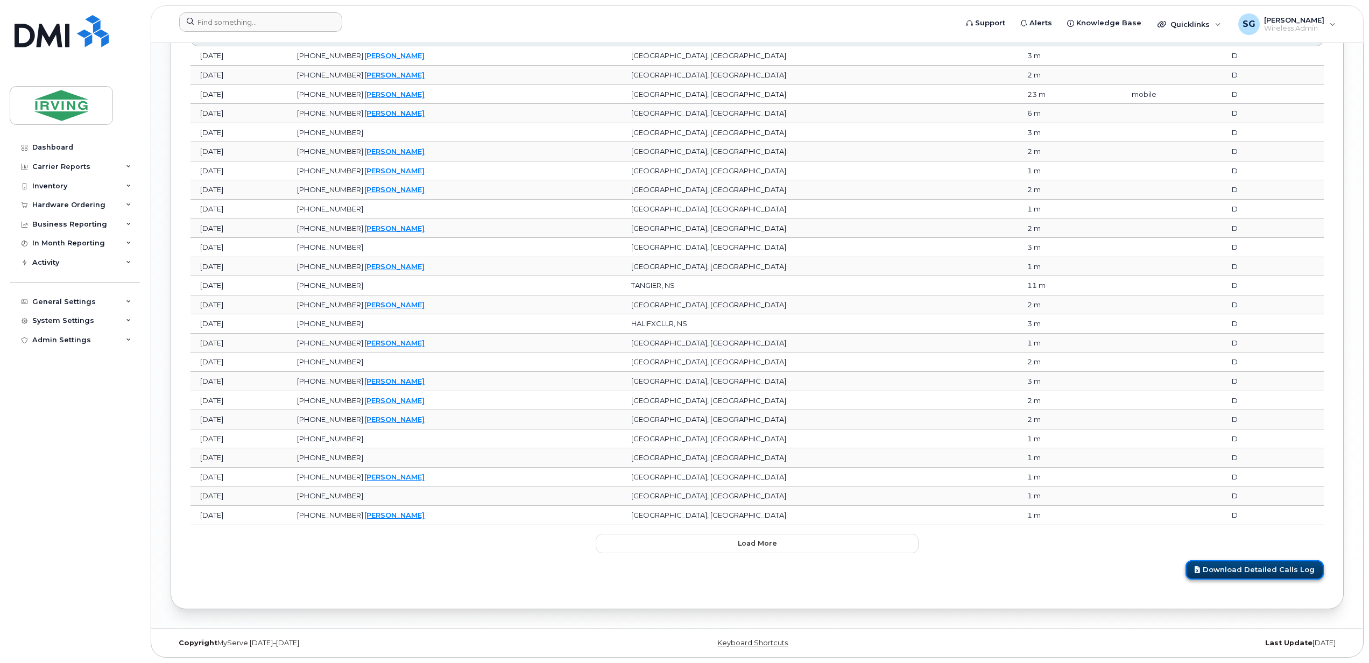
click at [1279, 575] on link "Download Detailed Calls Log" at bounding box center [1254, 570] width 138 height 20
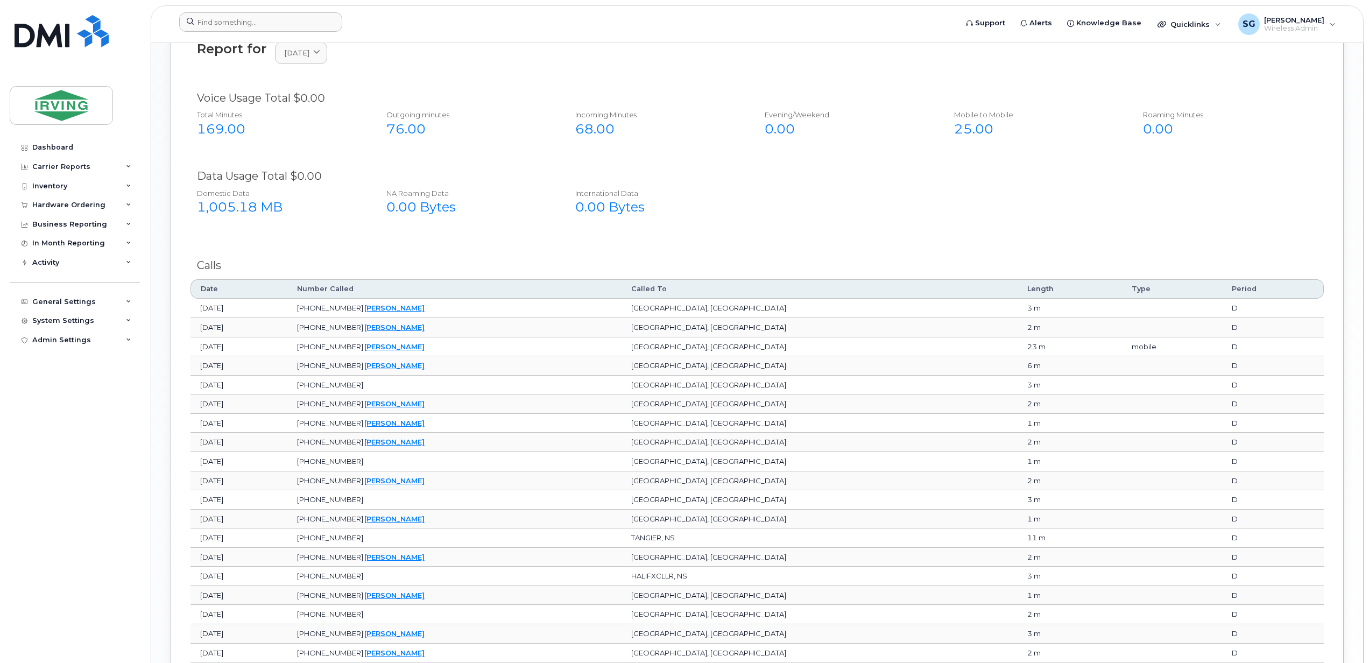
scroll to position [962, 0]
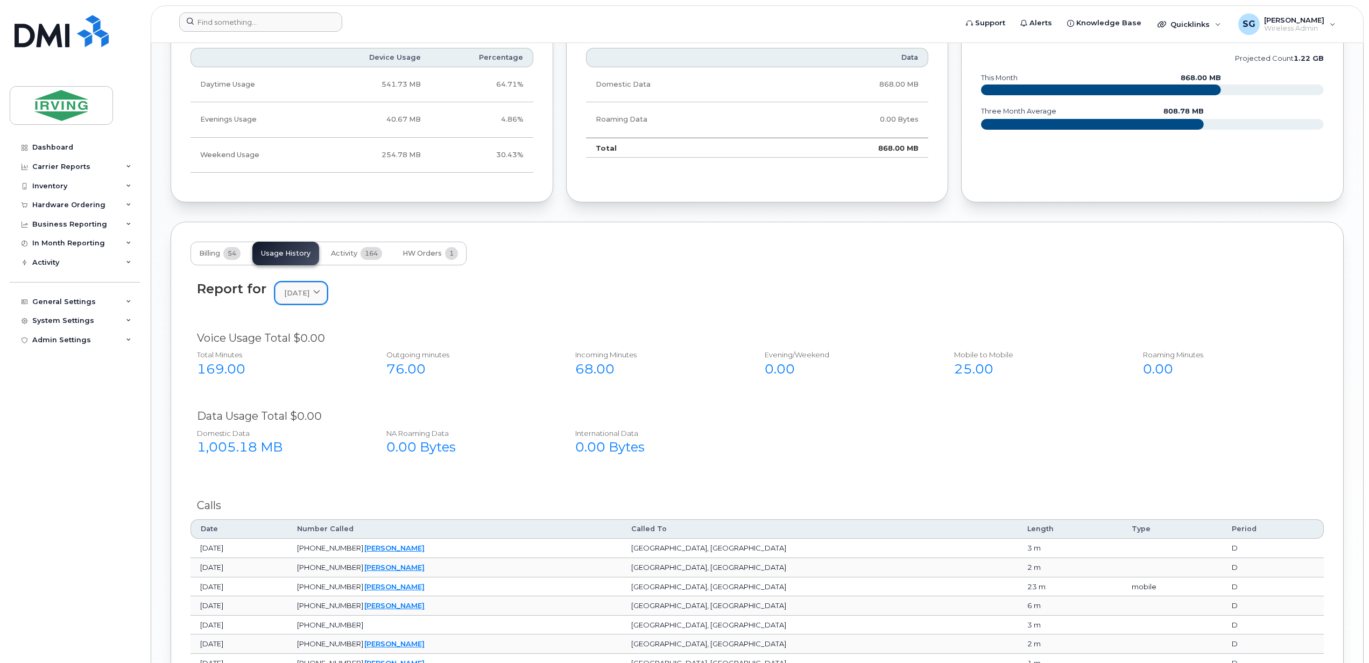
click at [320, 296] on icon at bounding box center [316, 292] width 7 height 7
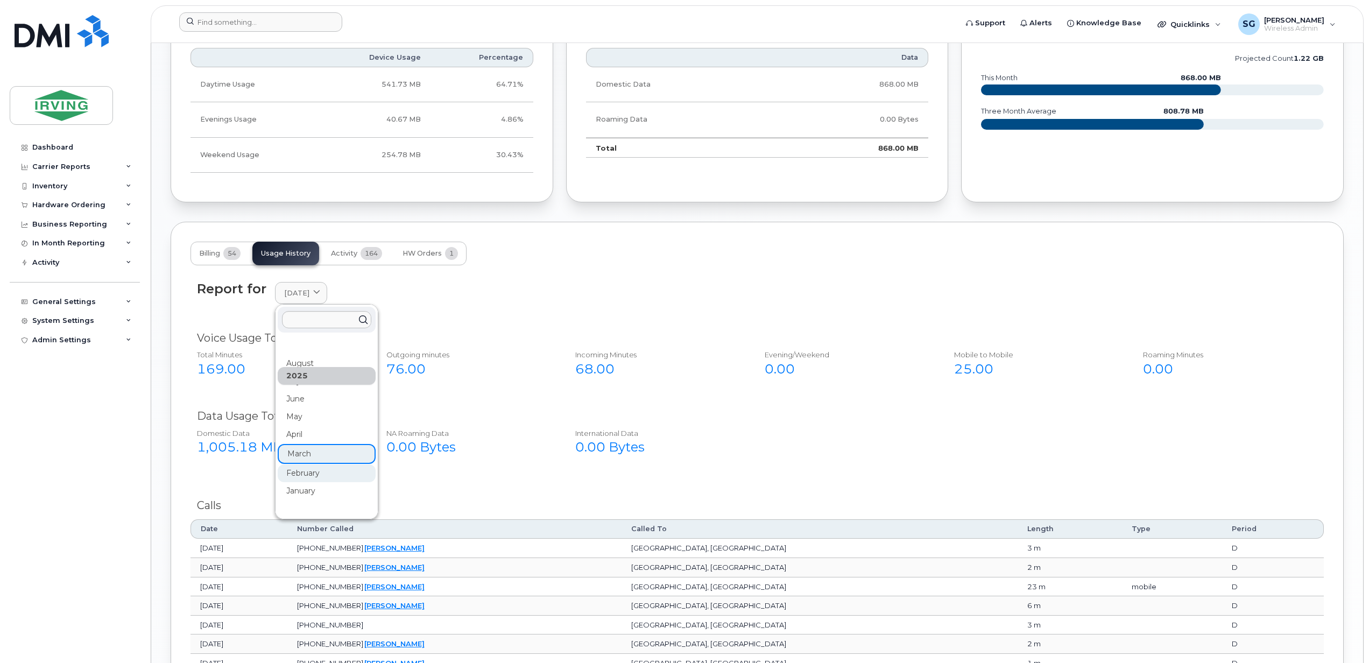
click at [306, 476] on div "February" at bounding box center [327, 473] width 98 height 18
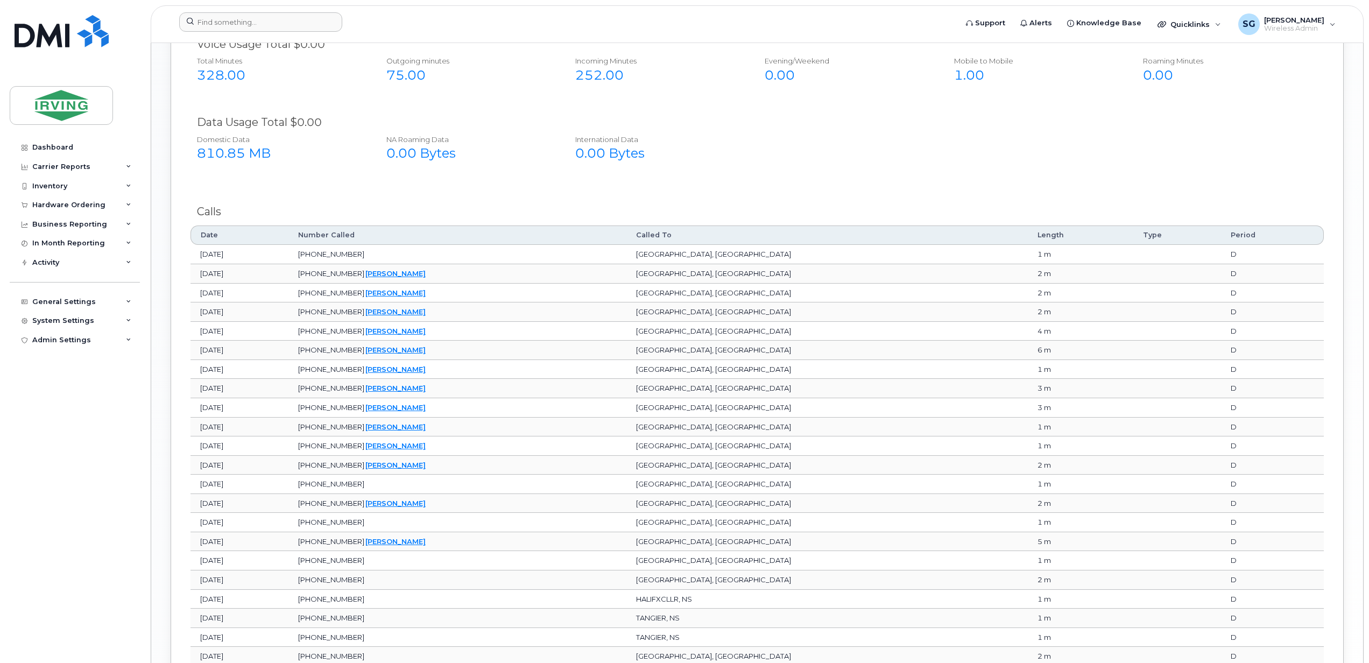
scroll to position [1464, 0]
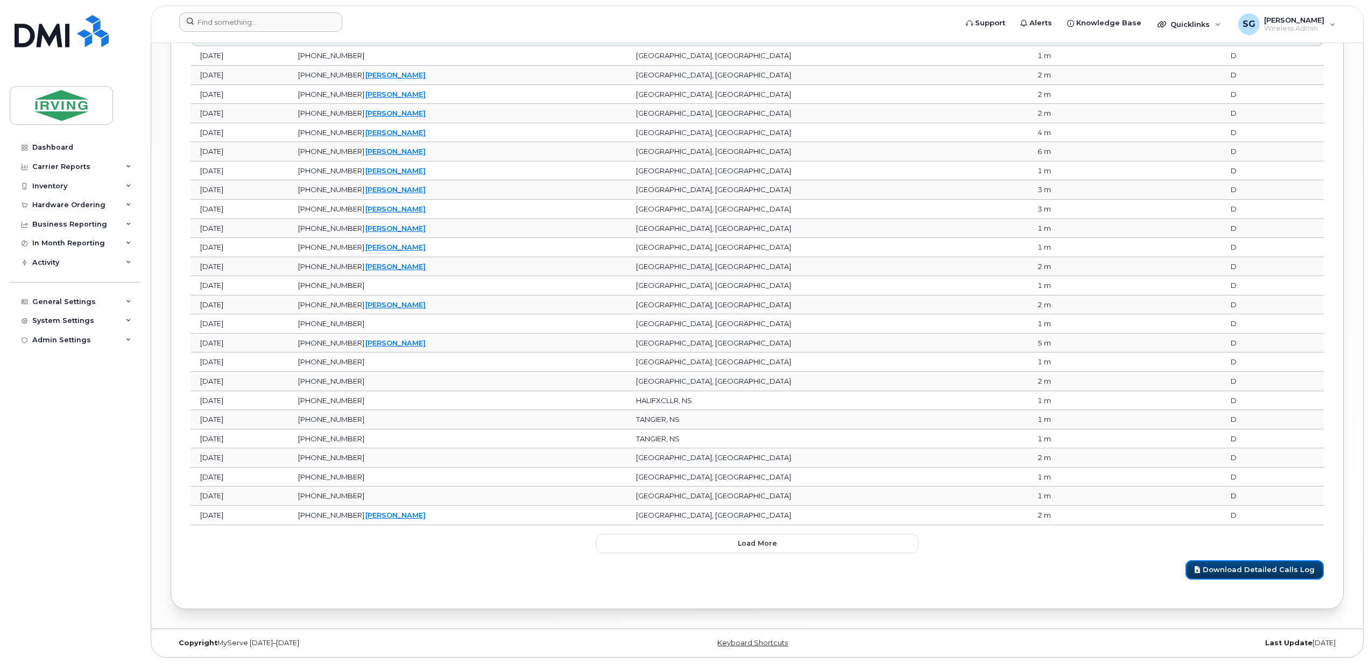
click at [1240, 569] on link "Download Detailed Calls Log" at bounding box center [1254, 570] width 138 height 20
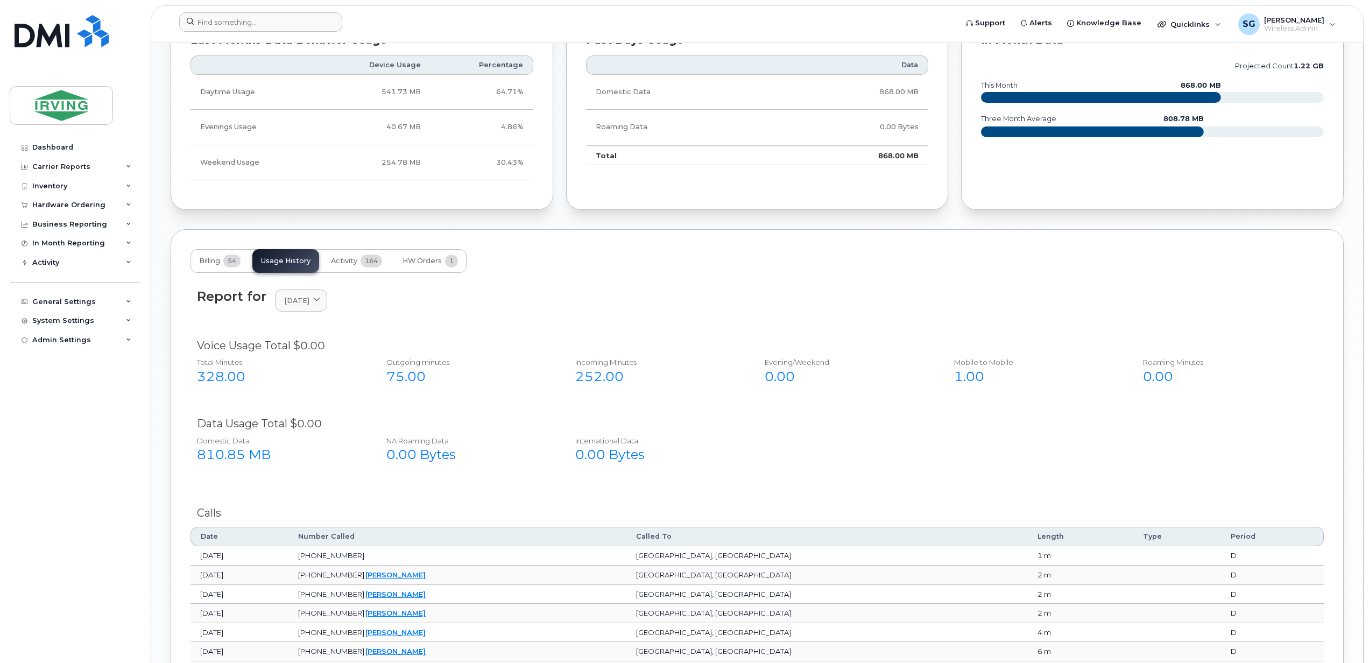
scroll to position [818, 0]
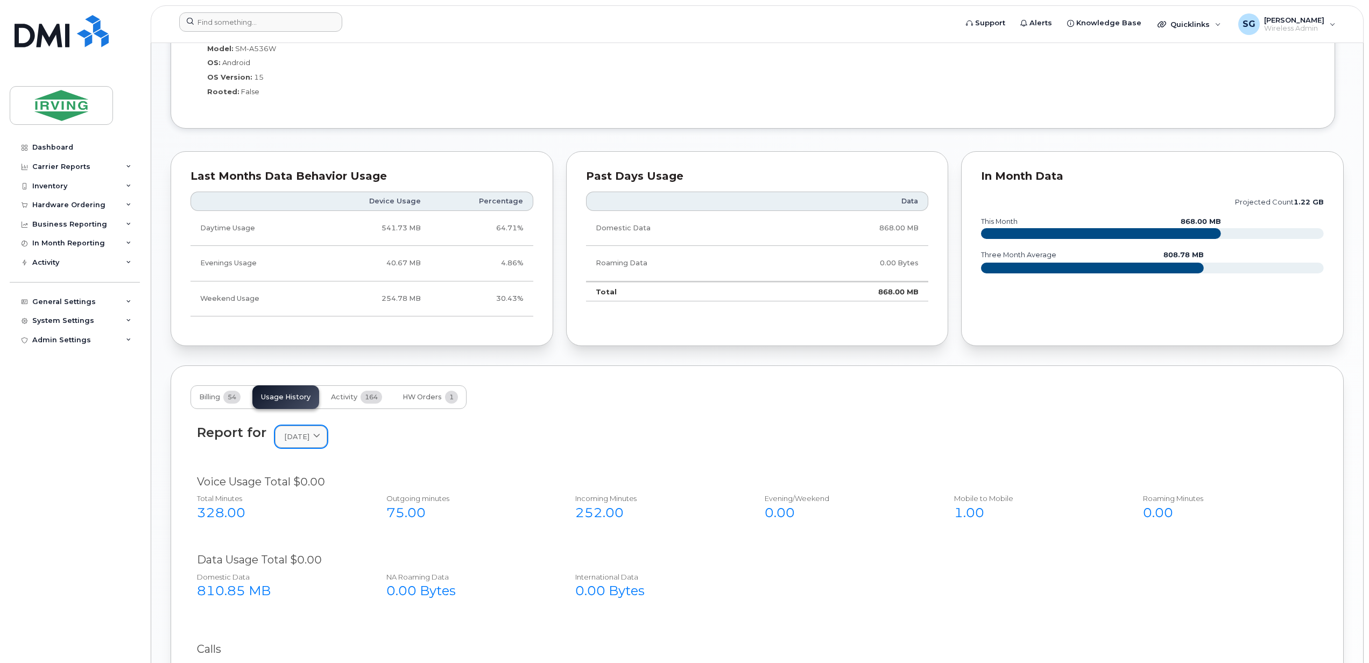
click at [318, 438] on div "February 2025" at bounding box center [301, 436] width 34 height 10
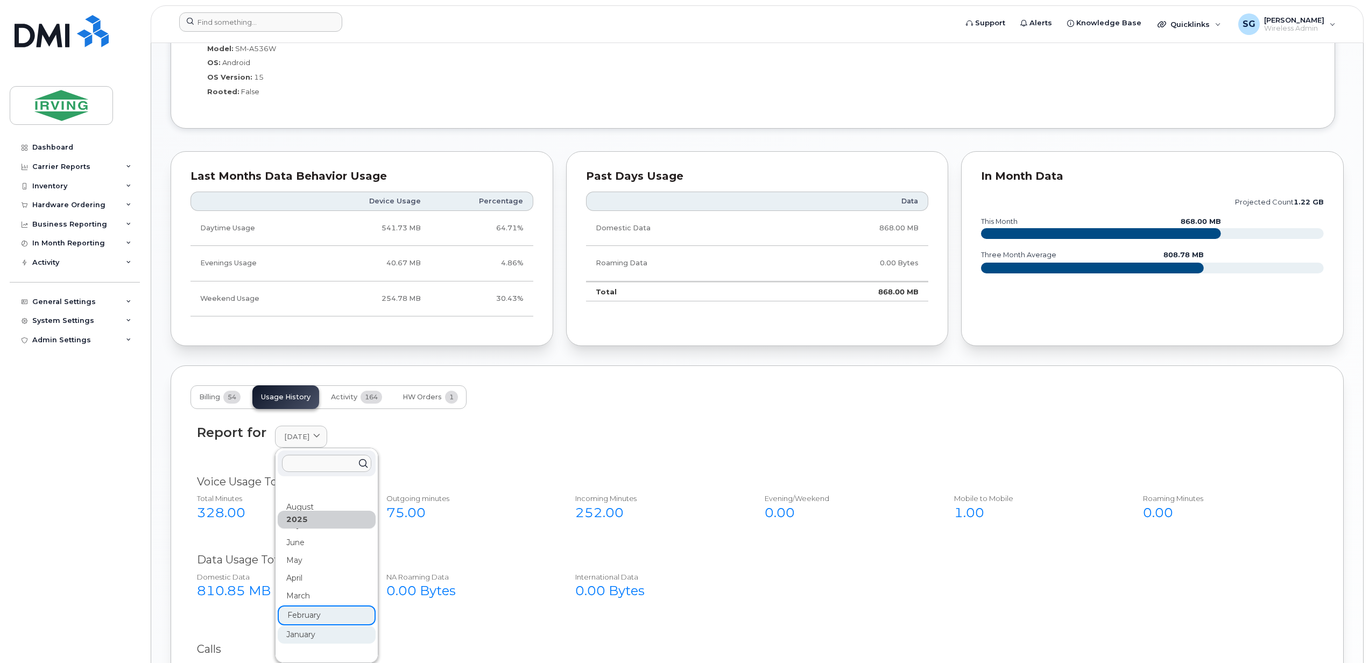
click at [302, 637] on div "January" at bounding box center [327, 635] width 98 height 18
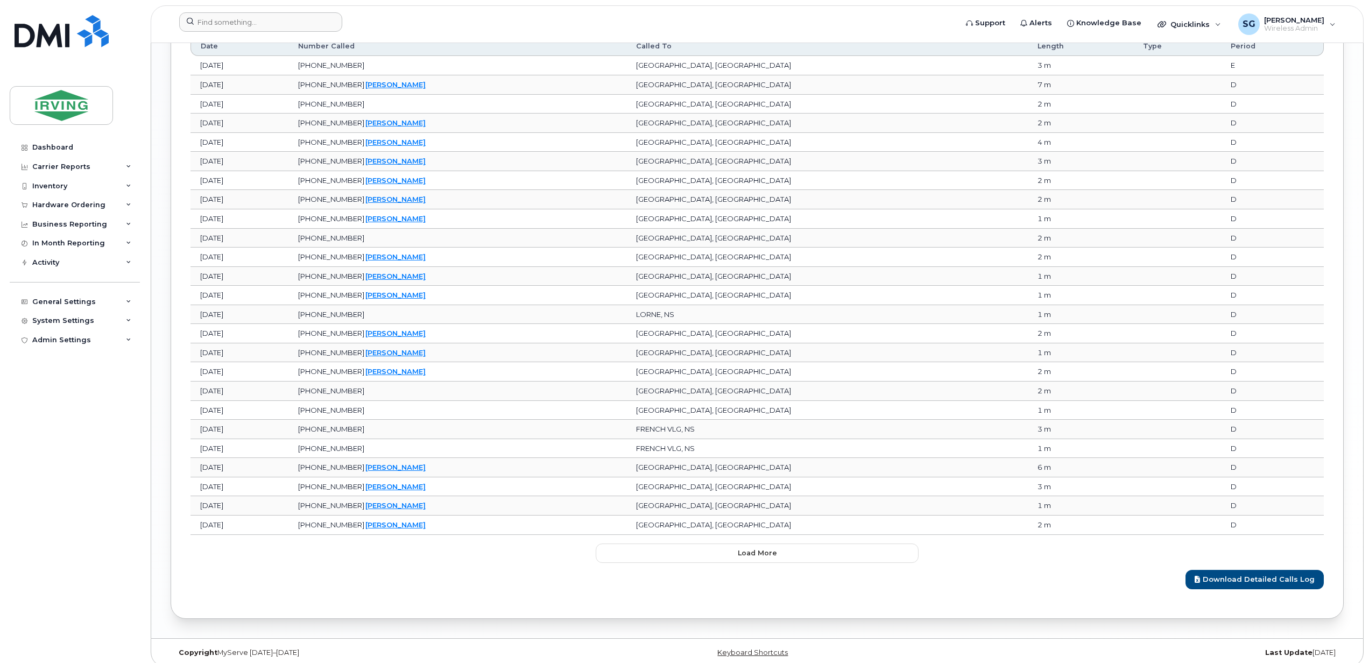
scroll to position [1464, 0]
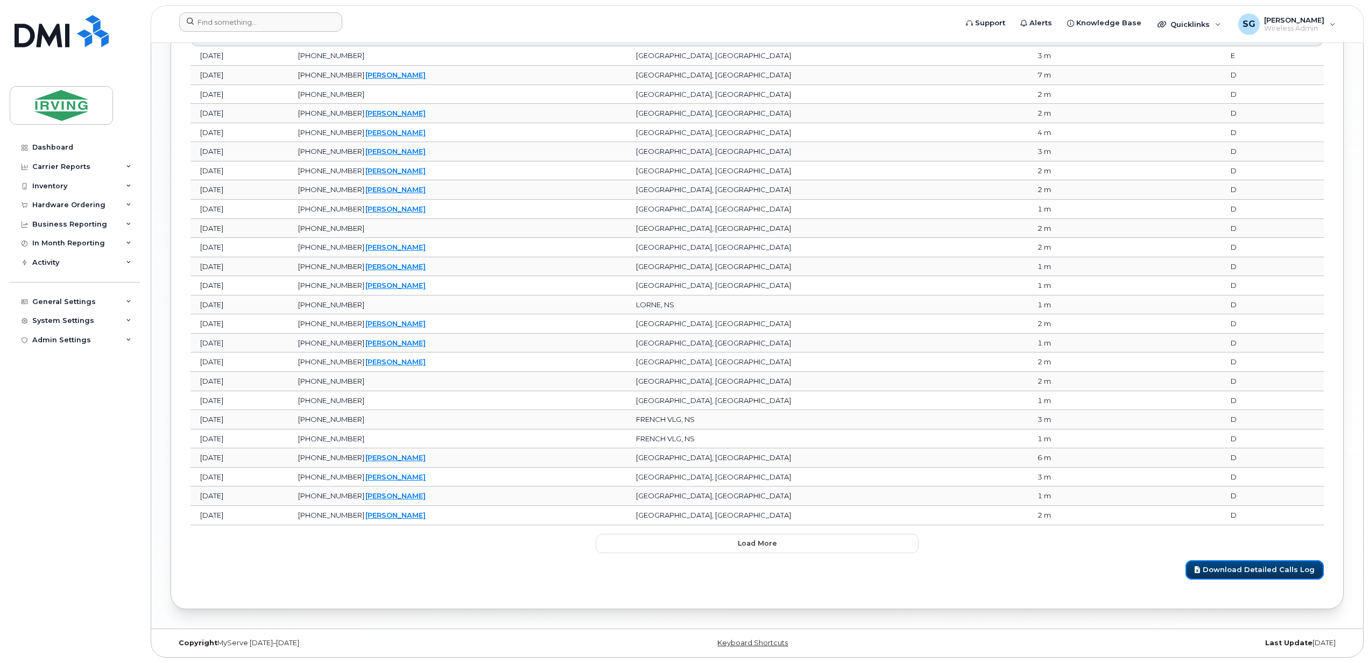
click at [1298, 564] on link "Download Detailed Calls Log" at bounding box center [1254, 570] width 138 height 20
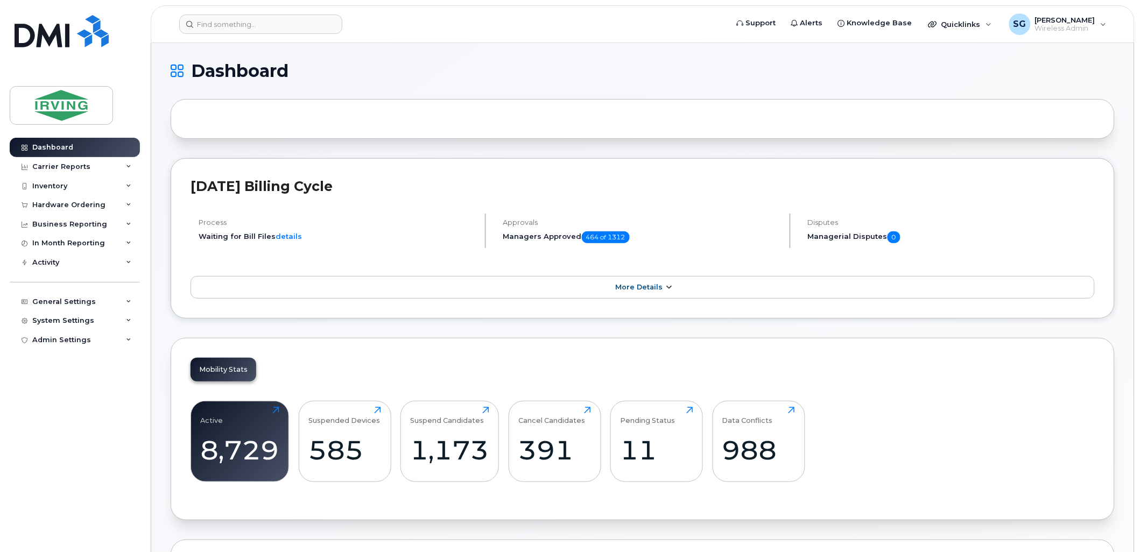
click at [655, 289] on span "More Details" at bounding box center [638, 287] width 47 height 8
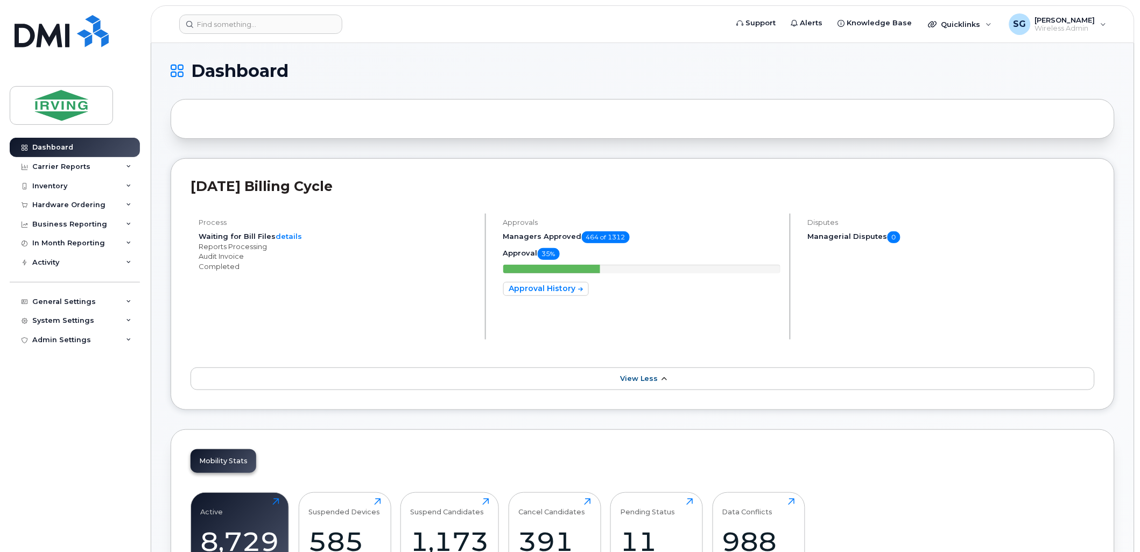
click at [642, 380] on span "View Less" at bounding box center [639, 378] width 38 height 8
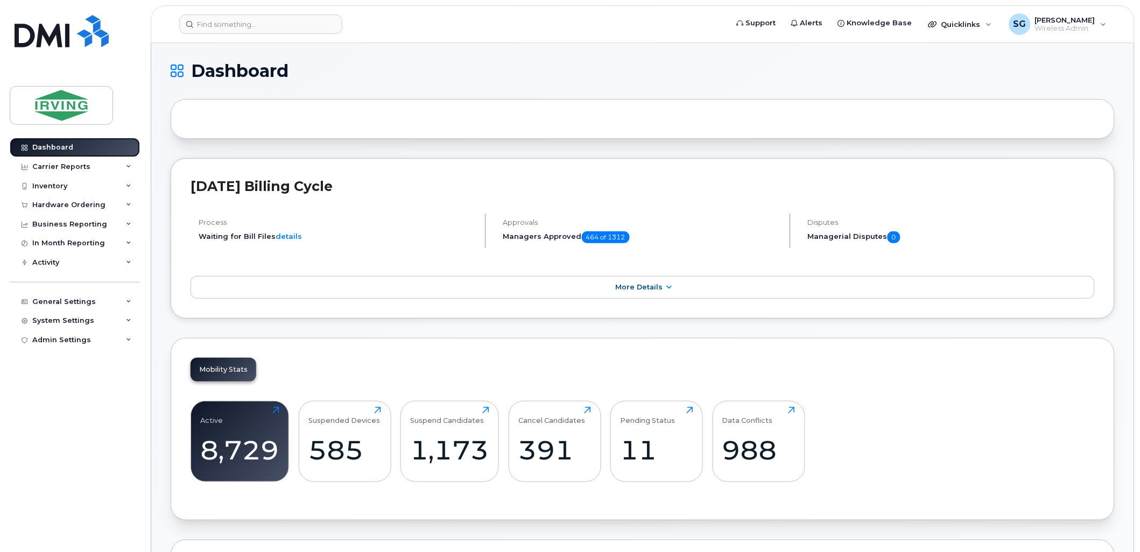
drag, startPoint x: 862, startPoint y: 23, endPoint x: 62, endPoint y: 147, distance: 809.1
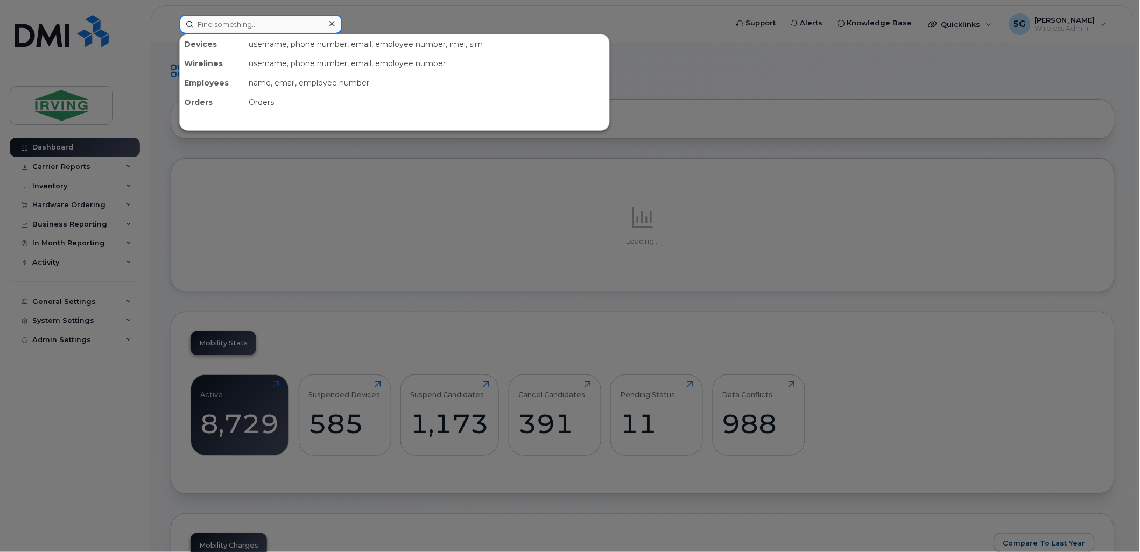
drag, startPoint x: 222, startPoint y: 24, endPoint x: 243, endPoint y: 24, distance: 21.0
click at [222, 24] on input at bounding box center [260, 24] width 163 height 19
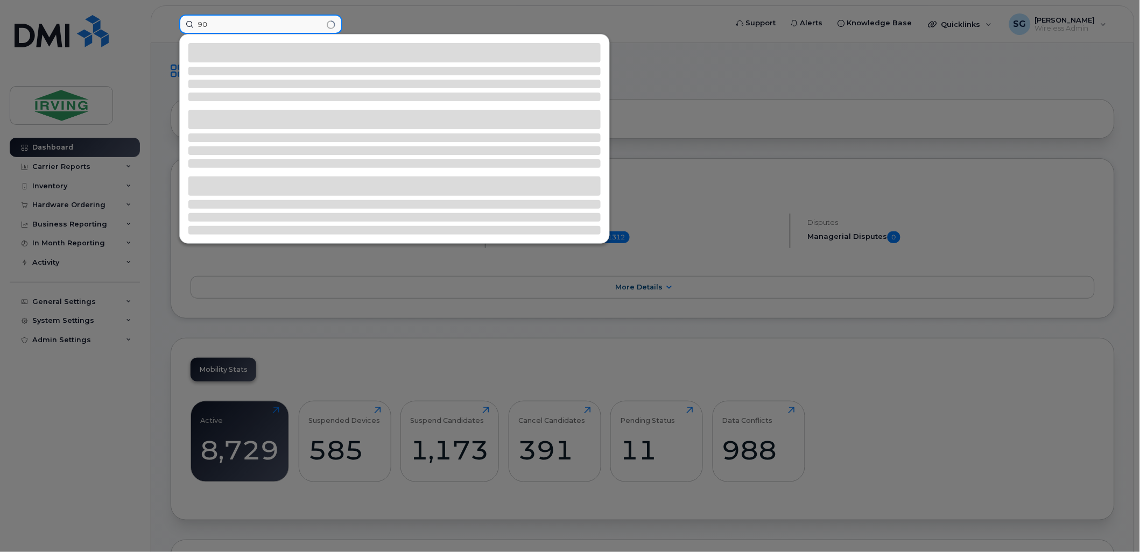
type input "9"
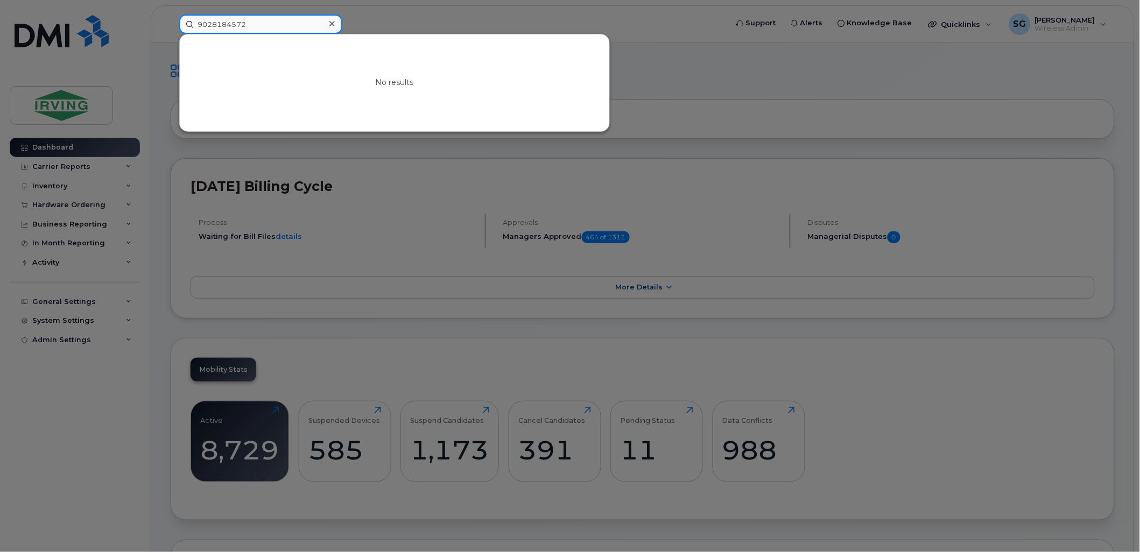
type input "9028184572"
